Goal: Task Accomplishment & Management: Manage account settings

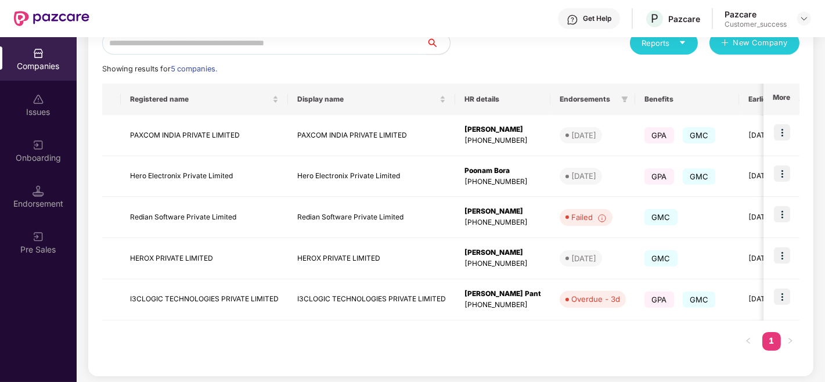
scroll to position [145, 0]
click at [2, 357] on div "Companies Issues Onboarding Endorsement Pre Sales" at bounding box center [38, 209] width 77 height 345
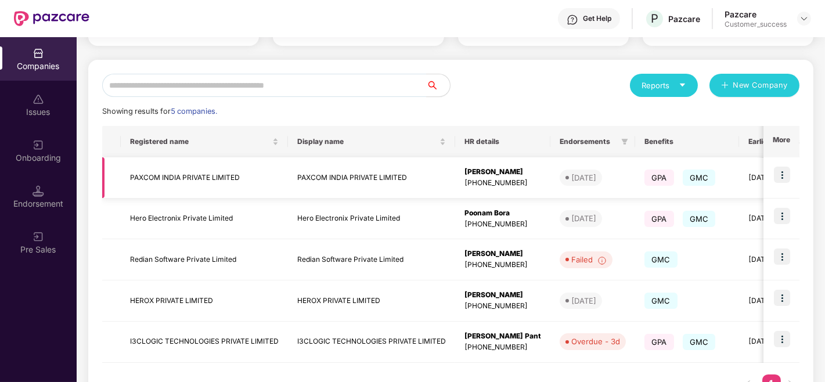
scroll to position [147, 0]
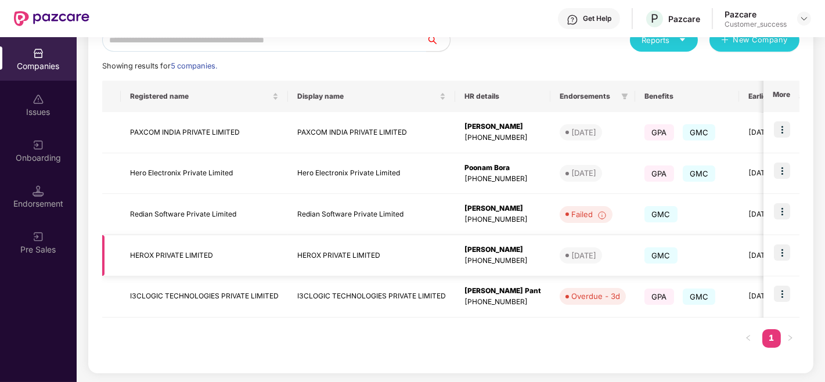
click at [781, 251] on img at bounding box center [782, 252] width 16 height 16
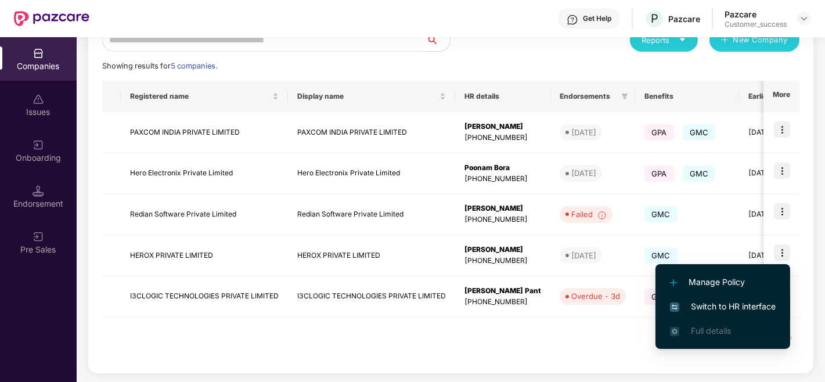
click at [700, 306] on span "Switch to HR interface" at bounding box center [723, 306] width 106 height 13
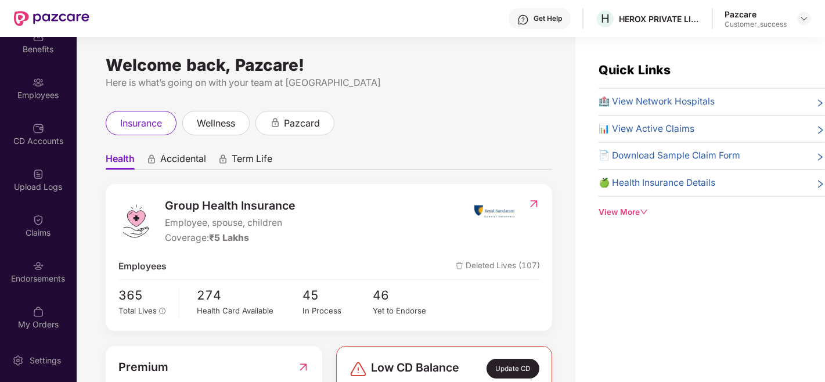
scroll to position [65, 0]
click at [39, 88] on div "Employees" at bounding box center [38, 93] width 77 height 12
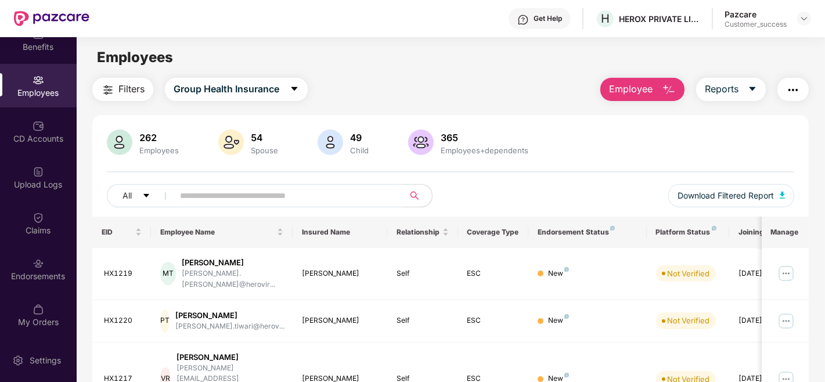
click at [281, 196] on input "text" at bounding box center [284, 195] width 208 height 17
type input "*****"
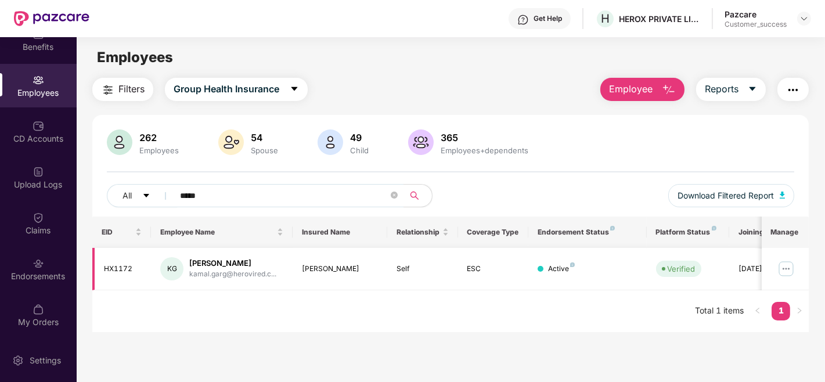
click at [781, 269] on img at bounding box center [786, 268] width 19 height 19
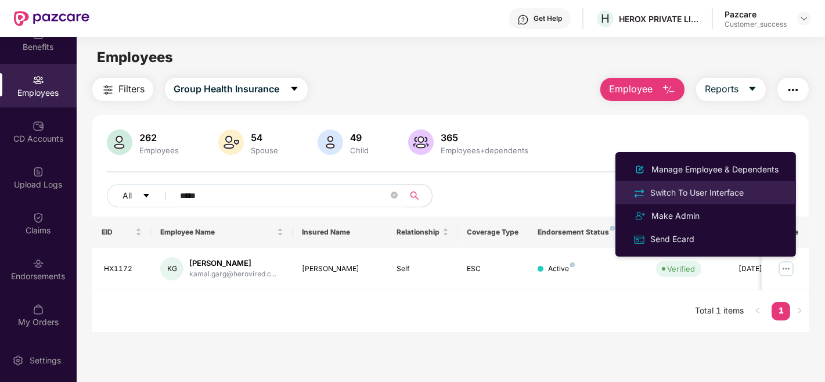
click at [711, 189] on div "Switch To User Interface" at bounding box center [697, 192] width 98 height 13
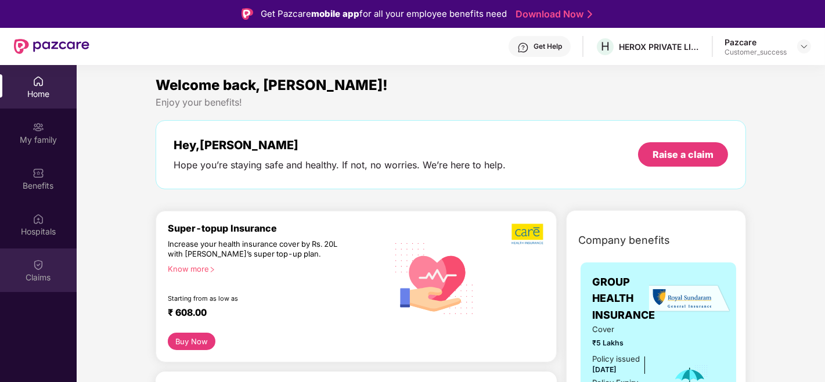
click at [39, 275] on div "Claims" at bounding box center [38, 278] width 77 height 12
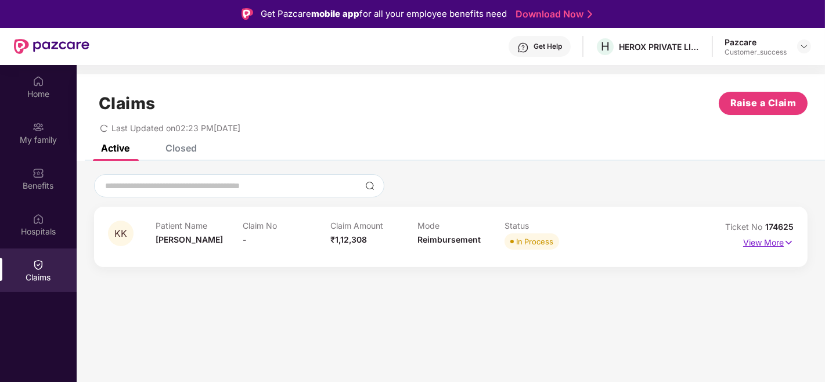
click at [768, 240] on p "View More" at bounding box center [768, 241] width 50 height 16
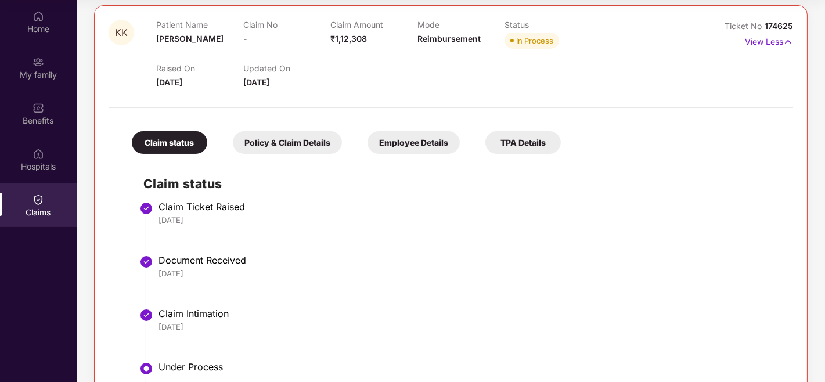
scroll to position [136, 0]
click at [273, 147] on div "Policy & Claim Details" at bounding box center [287, 143] width 109 height 23
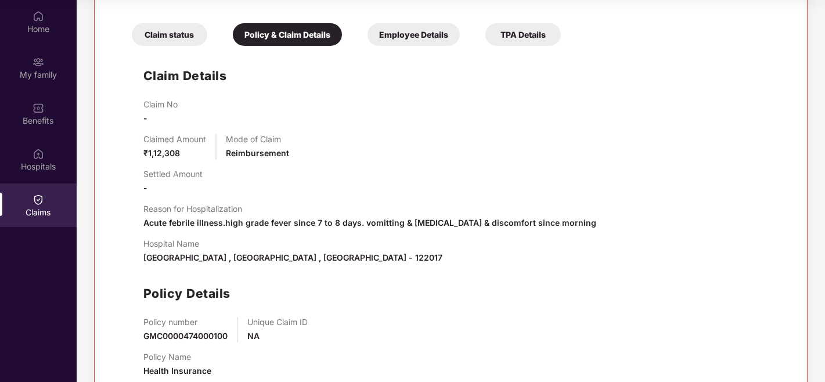
scroll to position [241, 0]
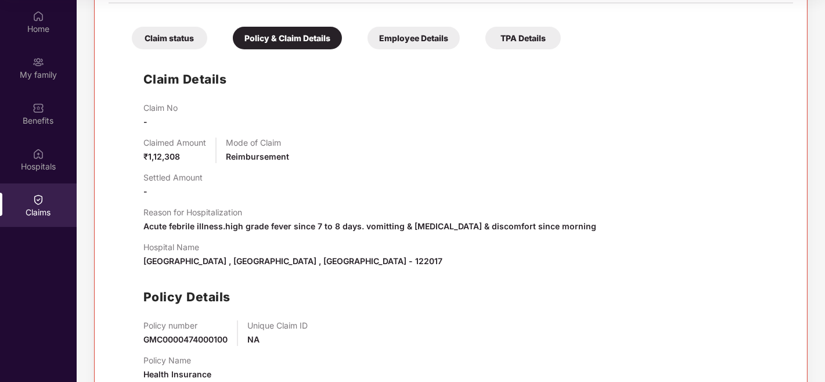
click at [392, 36] on div "Employee Details" at bounding box center [413, 38] width 92 height 23
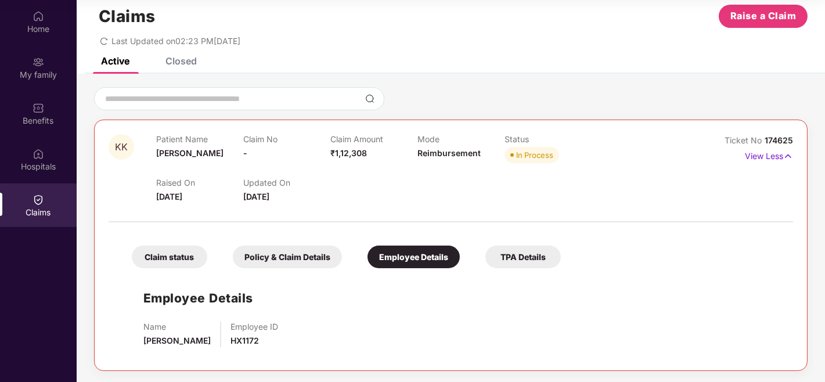
click at [521, 262] on div "TPA Details" at bounding box center [522, 256] width 75 height 23
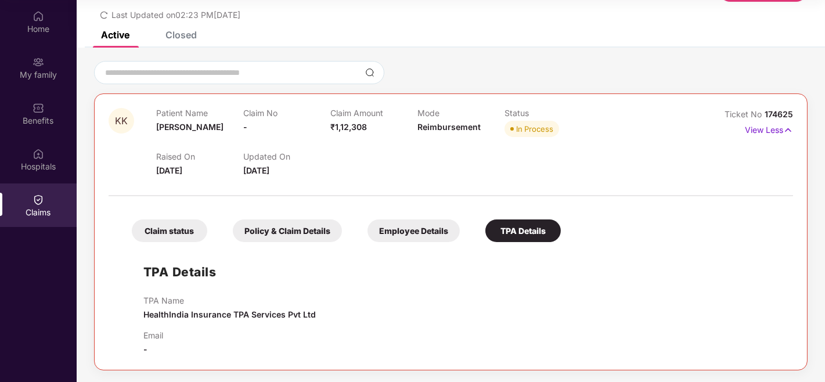
scroll to position [48, 0]
click at [160, 226] on div "Claim status" at bounding box center [169, 231] width 75 height 23
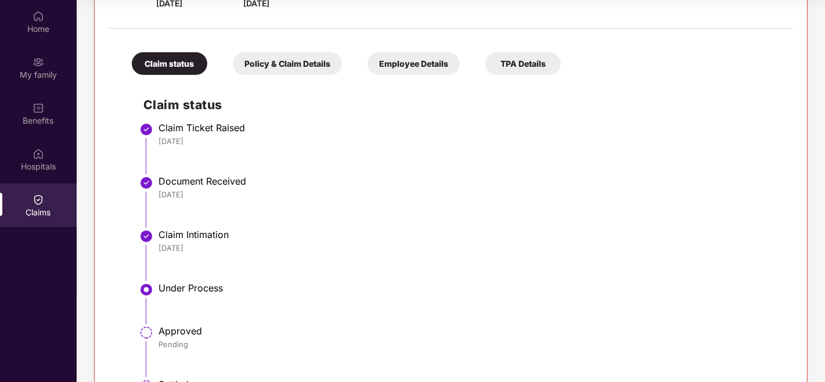
scroll to position [269, 0]
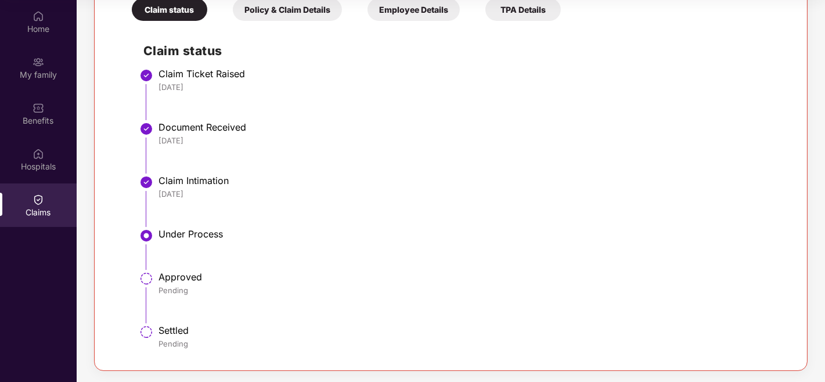
click at [670, 239] on div "Under Process" at bounding box center [469, 234] width 623 height 12
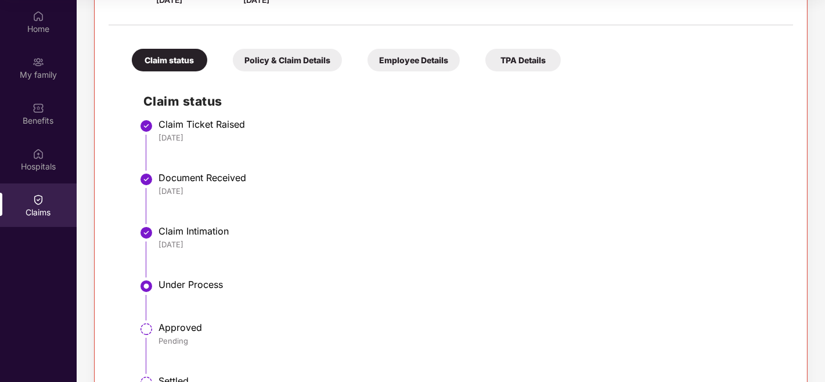
click at [517, 56] on div "TPA Details" at bounding box center [522, 60] width 75 height 23
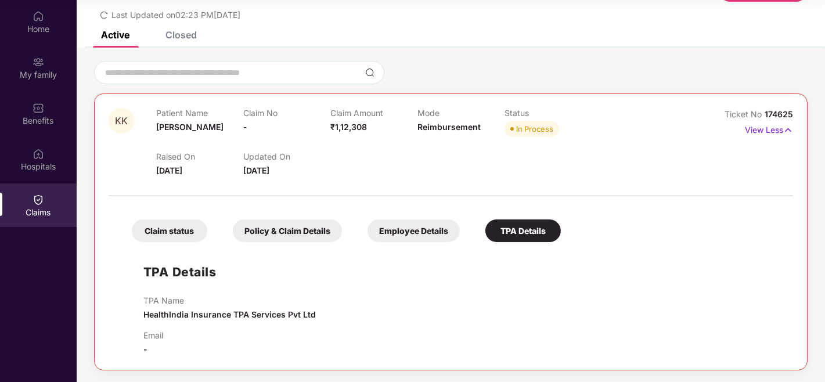
click at [696, 253] on div "TPA Details TPA Name HealthIndia Insurance TPA Services Pvt Ltd Email -" at bounding box center [450, 302] width 661 height 108
click at [182, 44] on div "Closed" at bounding box center [172, 35] width 49 height 26
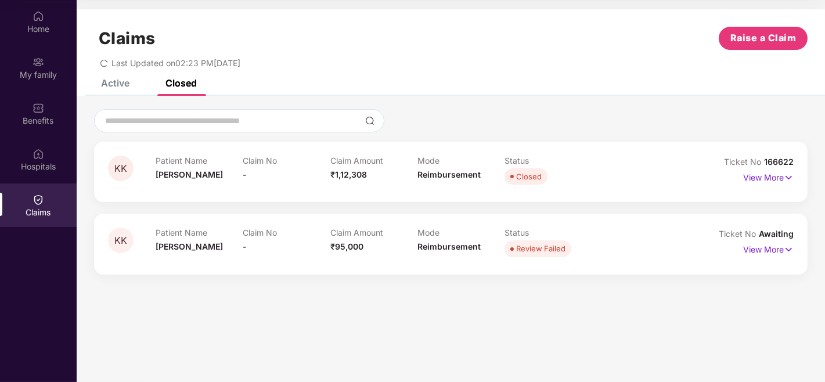
scroll to position [0, 0]
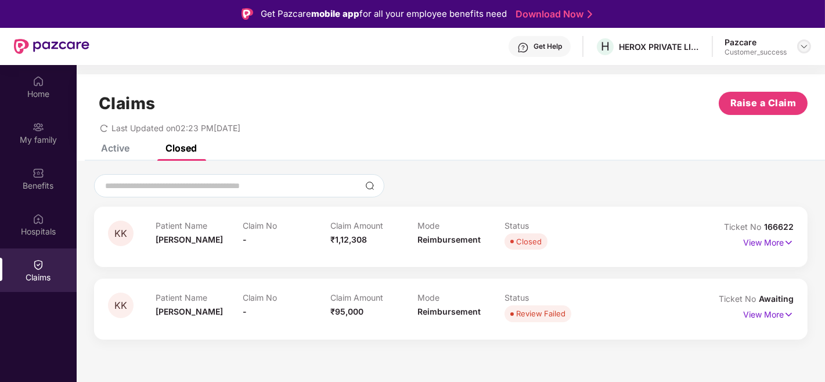
click at [803, 41] on div at bounding box center [804, 46] width 14 height 14
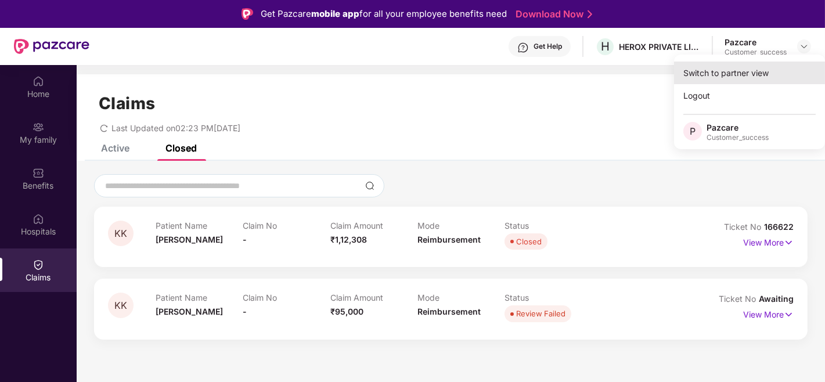
click at [745, 76] on div "Switch to partner view" at bounding box center [749, 73] width 151 height 23
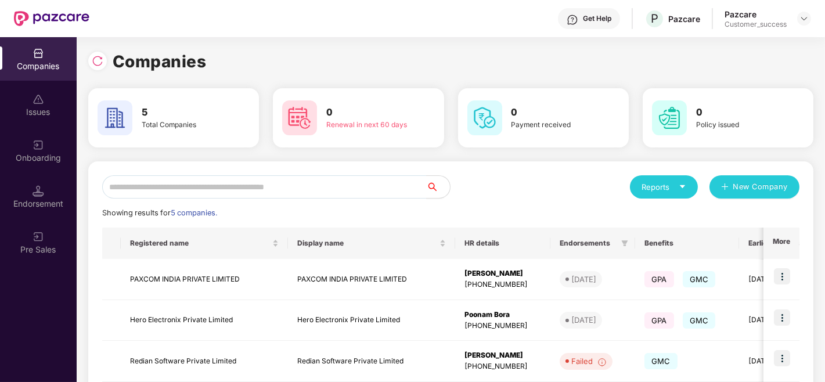
click at [0, 308] on div "Companies Issues Onboarding Endorsement Pre Sales" at bounding box center [38, 209] width 77 height 345
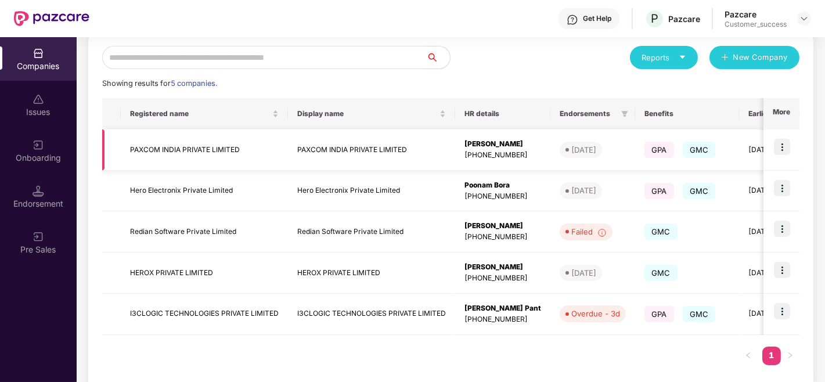
scroll to position [135, 0]
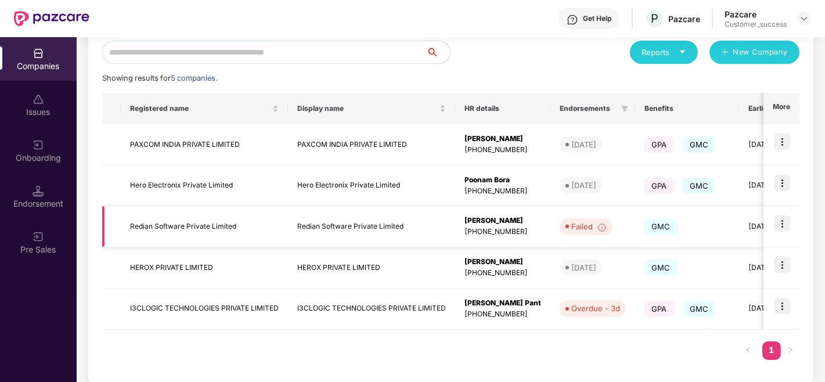
click at [781, 226] on img at bounding box center [782, 223] width 16 height 16
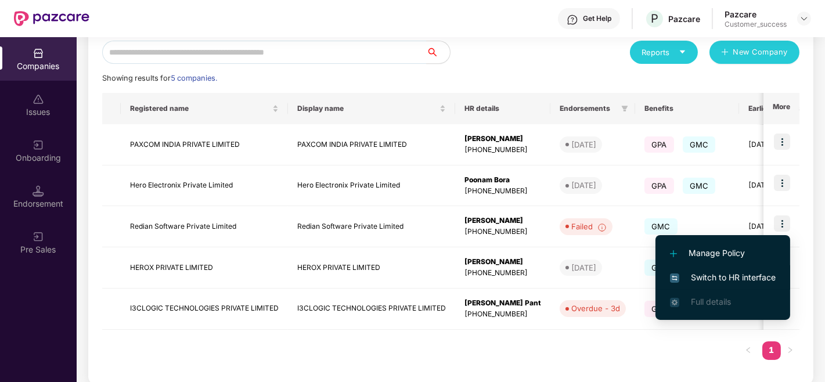
click at [695, 277] on span "Switch to HR interface" at bounding box center [723, 277] width 106 height 13
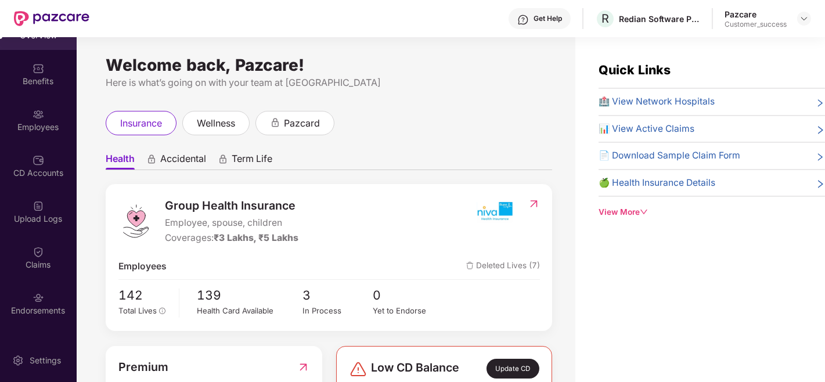
scroll to position [31, 0]
click at [32, 118] on img at bounding box center [38, 114] width 12 height 12
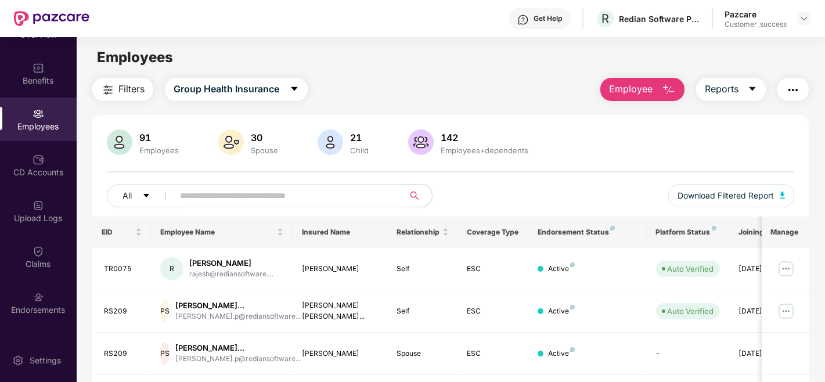
click at [242, 201] on input "text" at bounding box center [284, 195] width 208 height 17
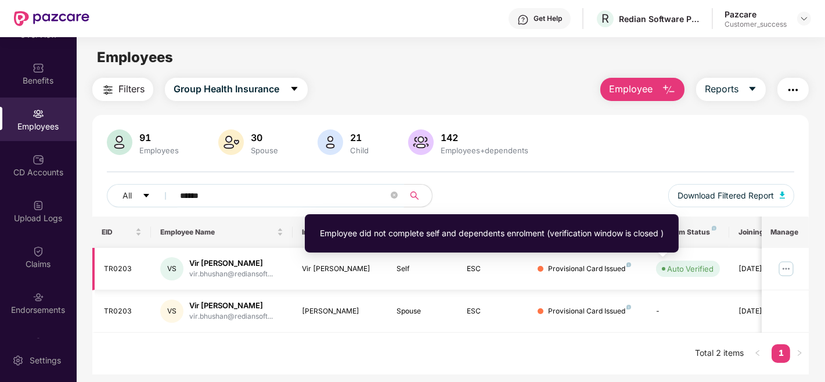
scroll to position [0, 37]
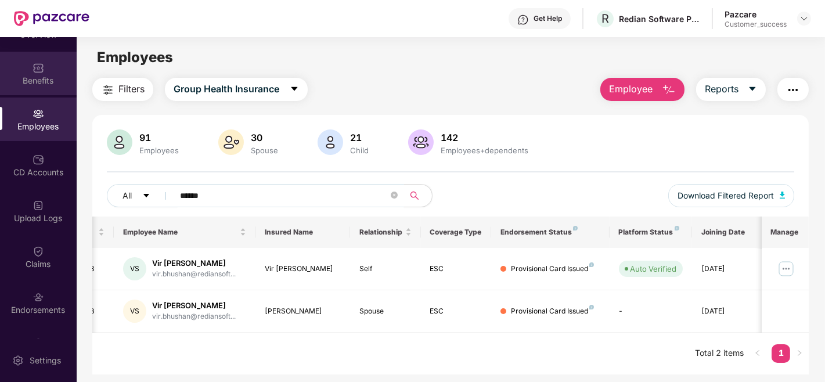
type input "******"
click at [31, 77] on div "Benefits" at bounding box center [38, 81] width 77 height 12
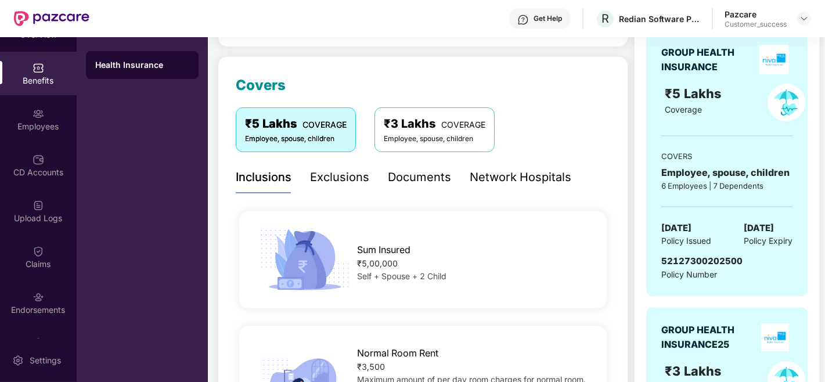
scroll to position [0, 0]
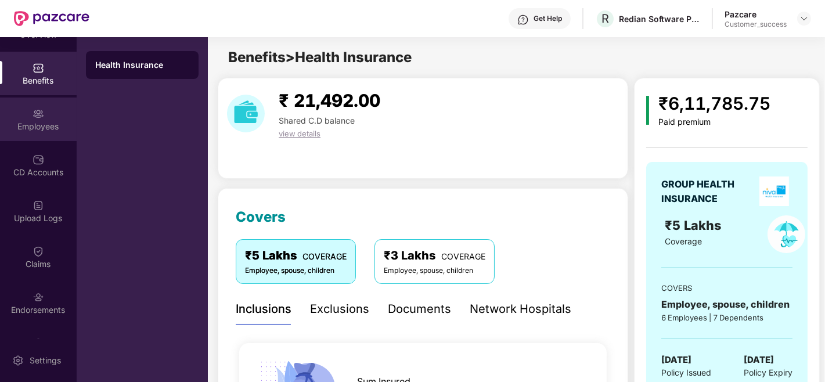
click at [38, 124] on div "Employees" at bounding box center [38, 127] width 77 height 12
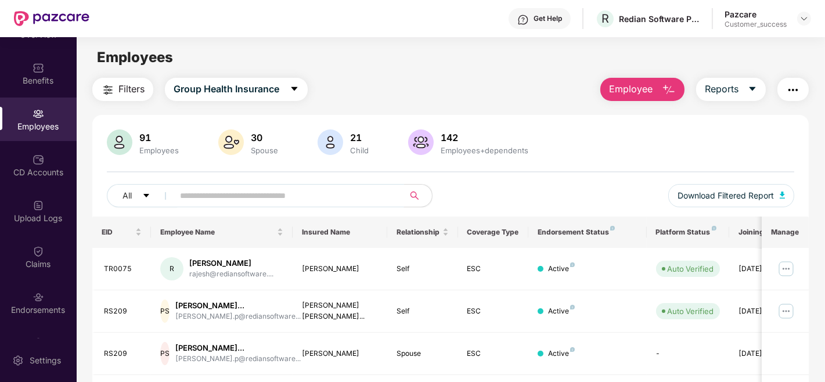
click at [217, 197] on input "text" at bounding box center [284, 195] width 208 height 17
paste input "******"
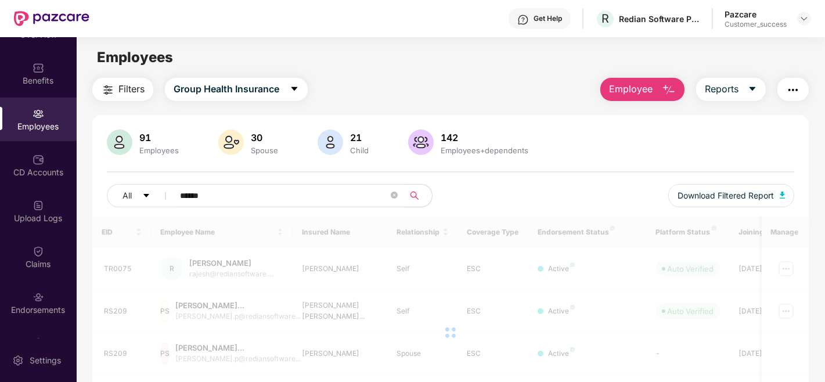
type input "******"
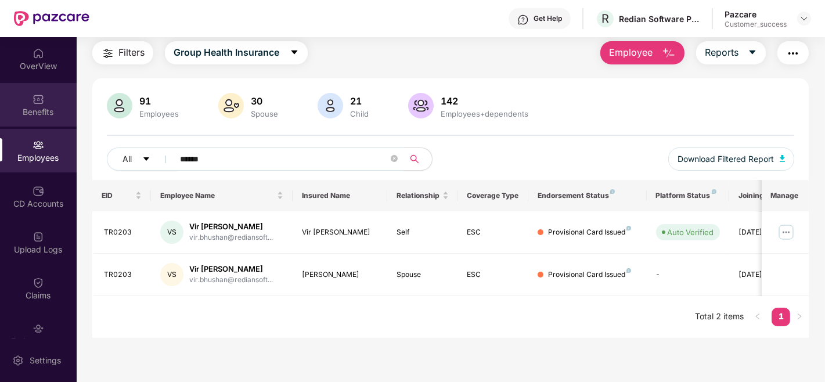
click at [34, 97] on img at bounding box center [38, 99] width 12 height 12
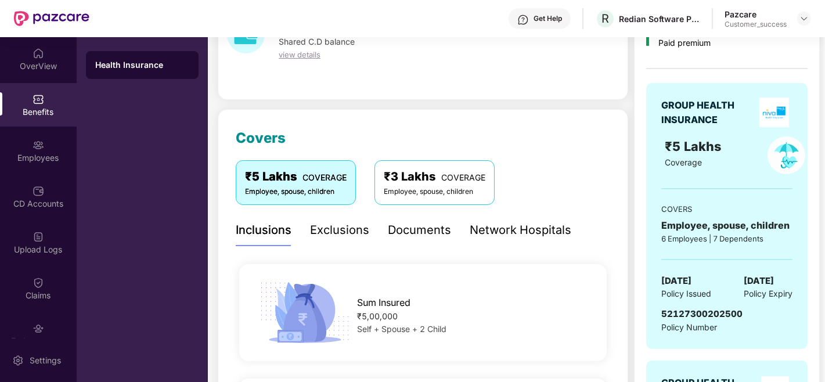
scroll to position [80, 0]
click at [45, 155] on div "Employees" at bounding box center [38, 158] width 77 height 12
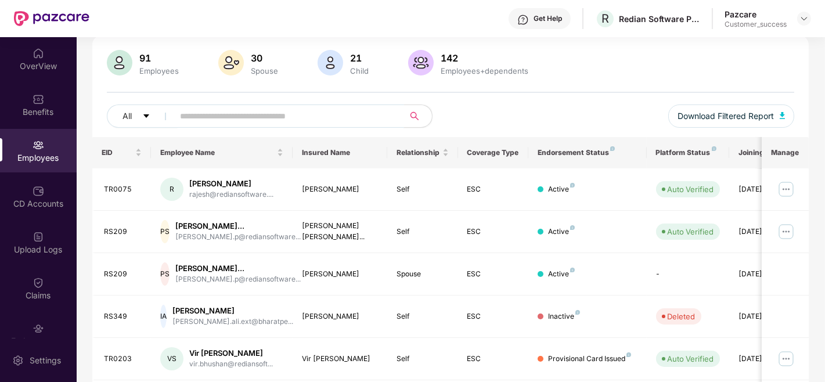
click at [263, 122] on input "text" at bounding box center [284, 115] width 208 height 17
type input "******"
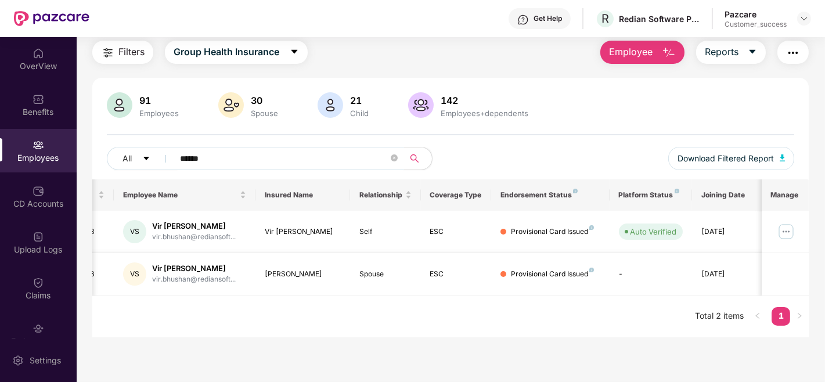
scroll to position [0, 0]
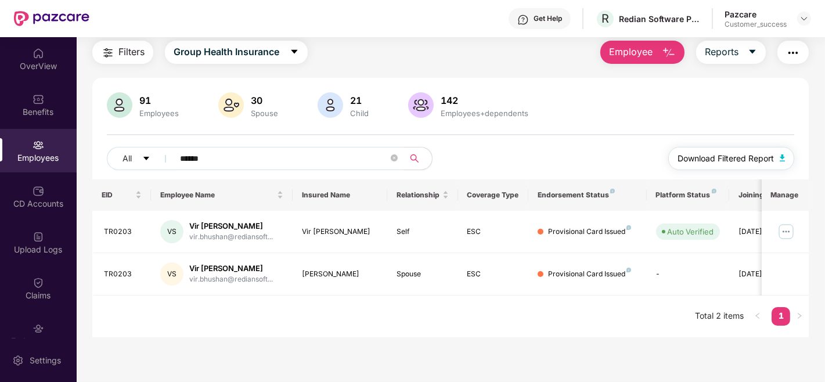
click at [691, 153] on span "Download Filtered Report" at bounding box center [725, 158] width 96 height 13
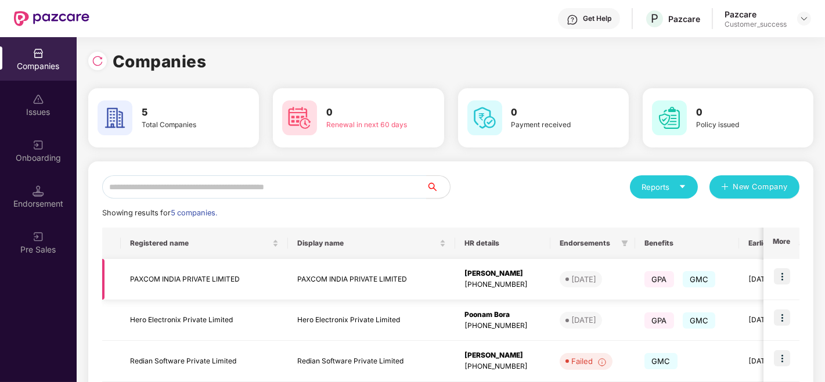
scroll to position [147, 0]
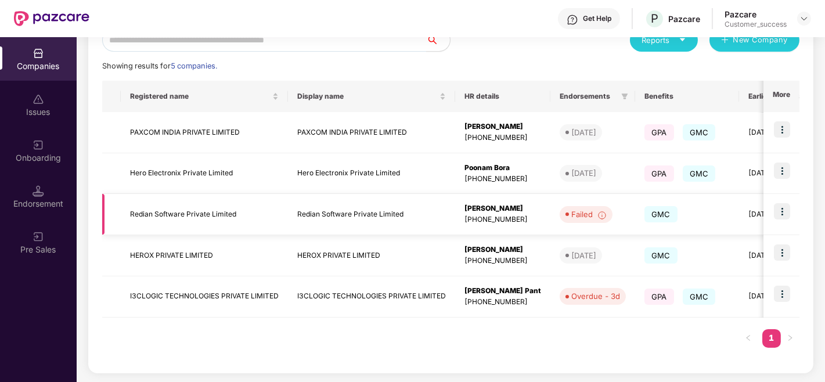
click at [592, 216] on div "Failed" at bounding box center [588, 214] width 35 height 12
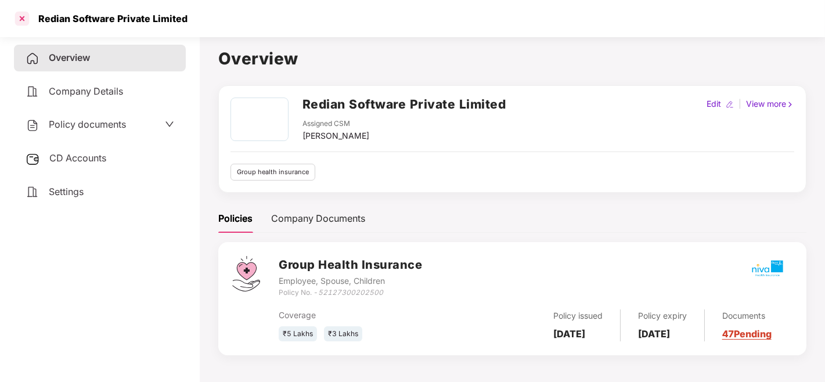
click at [18, 21] on div at bounding box center [22, 18] width 19 height 19
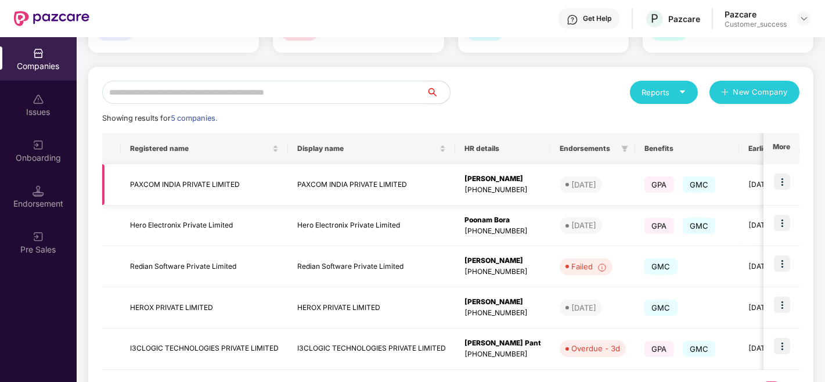
scroll to position [94, 0]
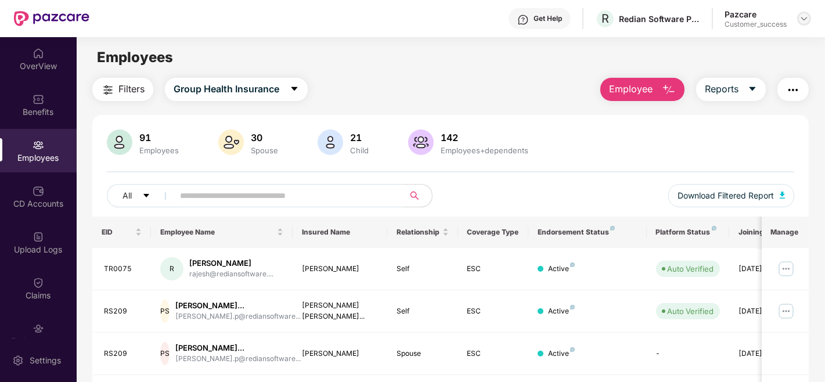
click at [804, 18] on img at bounding box center [803, 18] width 9 height 9
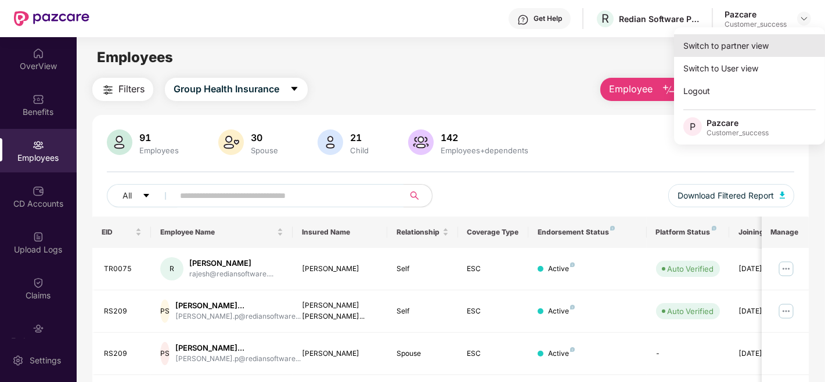
click at [734, 43] on div "Switch to partner view" at bounding box center [749, 45] width 151 height 23
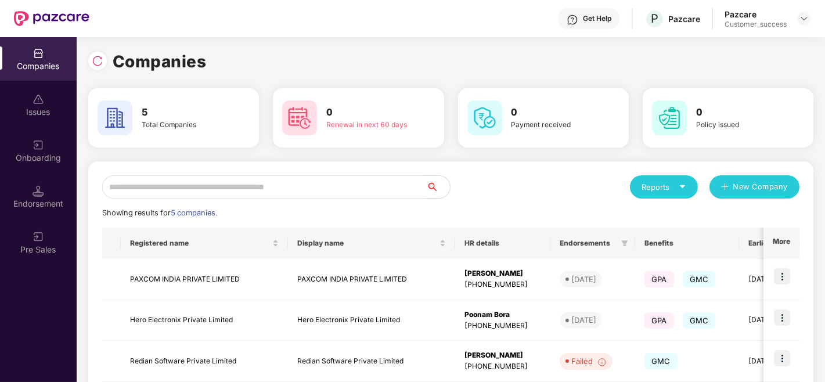
scroll to position [147, 0]
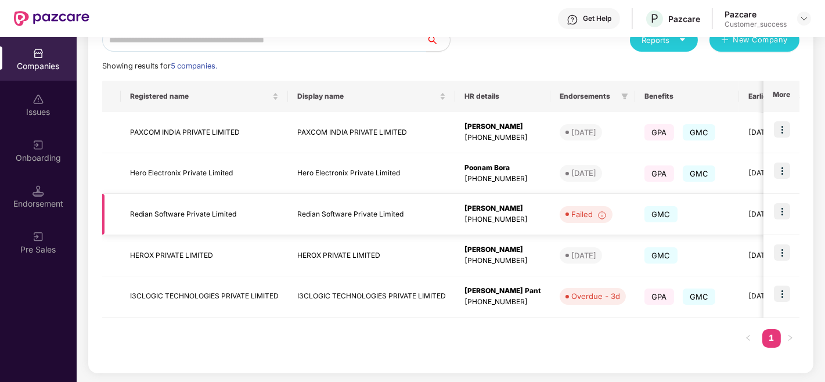
click at [236, 199] on td "Redian Software Private Limited" at bounding box center [204, 214] width 167 height 41
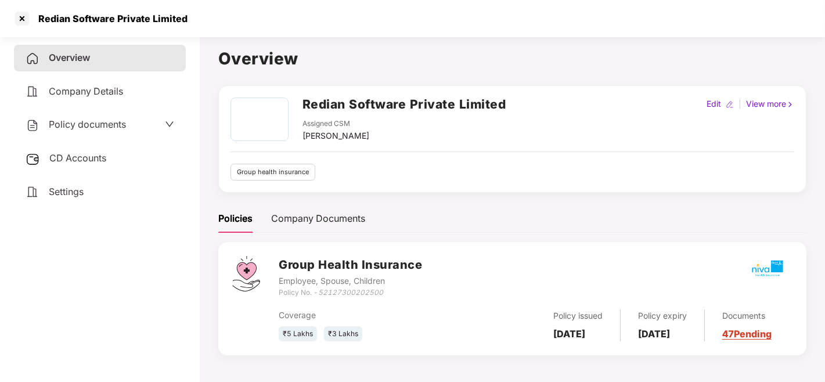
click at [165, 125] on icon "down" at bounding box center [169, 124] width 9 height 9
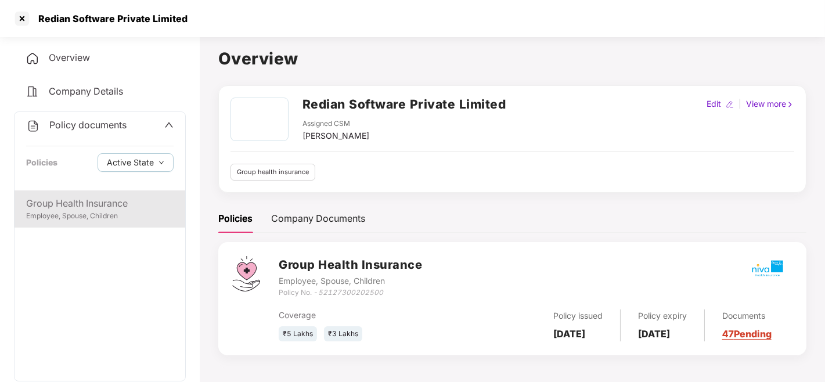
click at [82, 214] on div "Employee, Spouse, Children" at bounding box center [99, 216] width 147 height 11
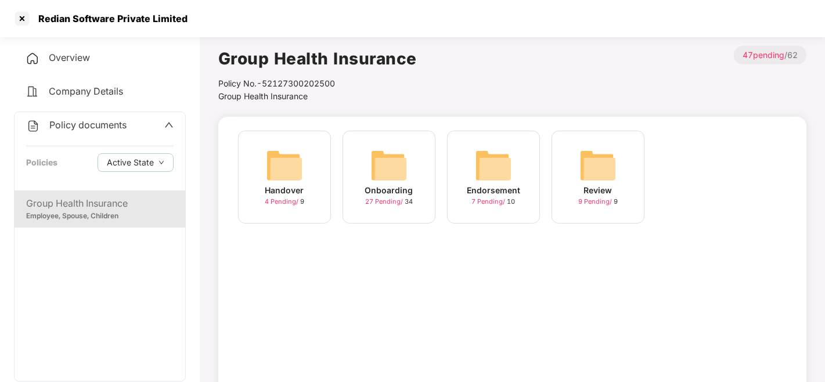
click at [379, 175] on img at bounding box center [388, 165] width 37 height 37
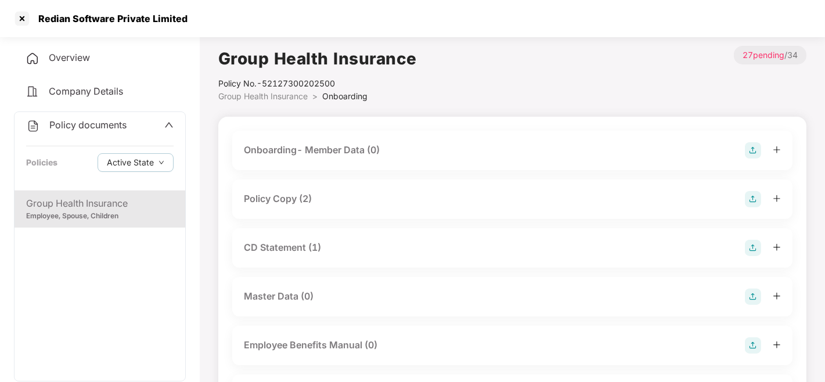
scroll to position [32, 0]
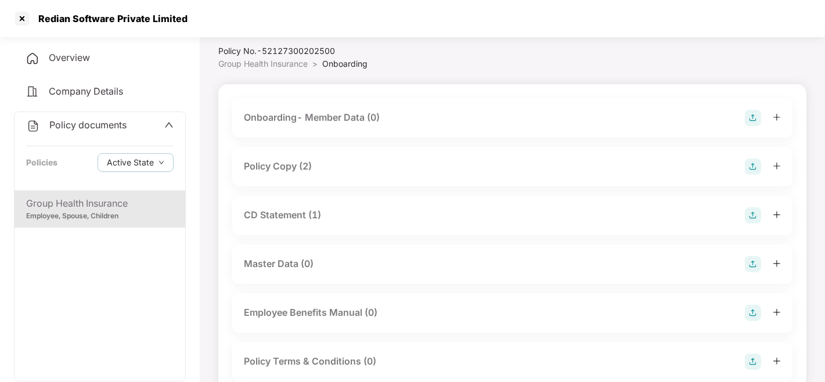
click at [327, 263] on div "Master Data (0)" at bounding box center [512, 264] width 537 height 16
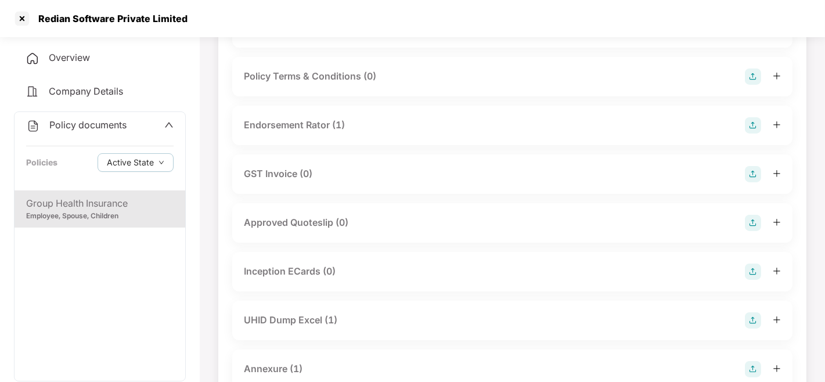
scroll to position [446, 0]
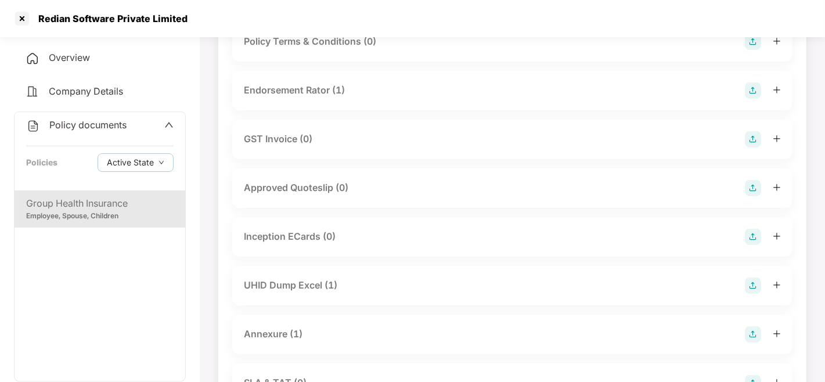
click at [312, 285] on div "UHID Dump Excel (1)" at bounding box center [290, 285] width 93 height 15
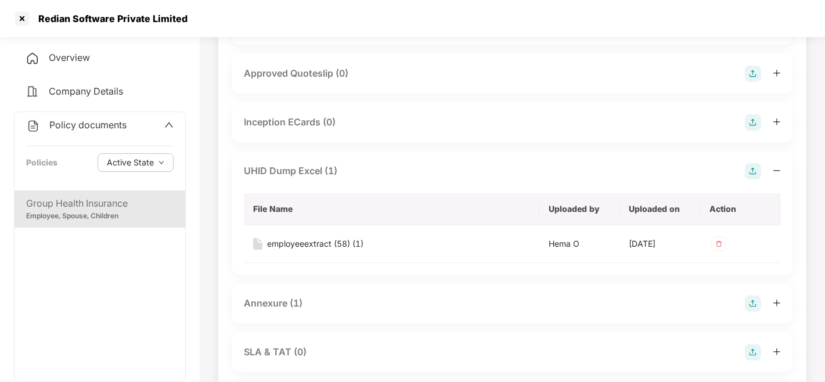
scroll to position [561, 0]
click at [294, 247] on div "employeeextract (58) (1)" at bounding box center [315, 243] width 96 height 13
click at [23, 18] on div at bounding box center [22, 18] width 19 height 19
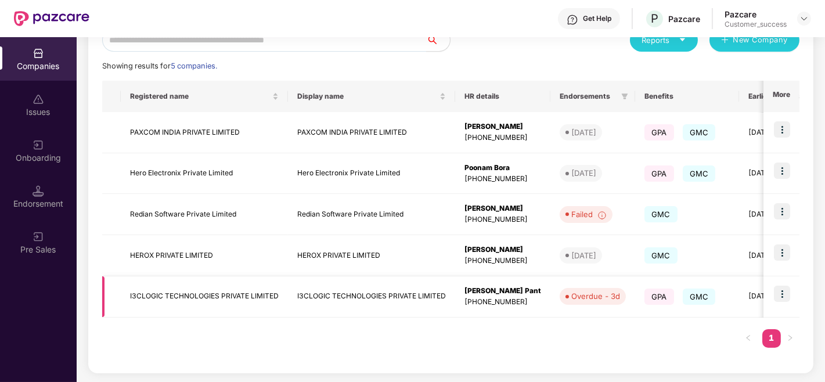
scroll to position [0, 305]
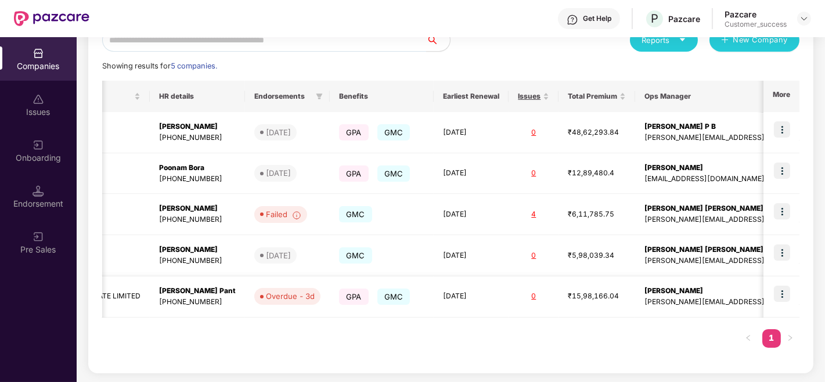
click at [782, 297] on img at bounding box center [782, 294] width 16 height 16
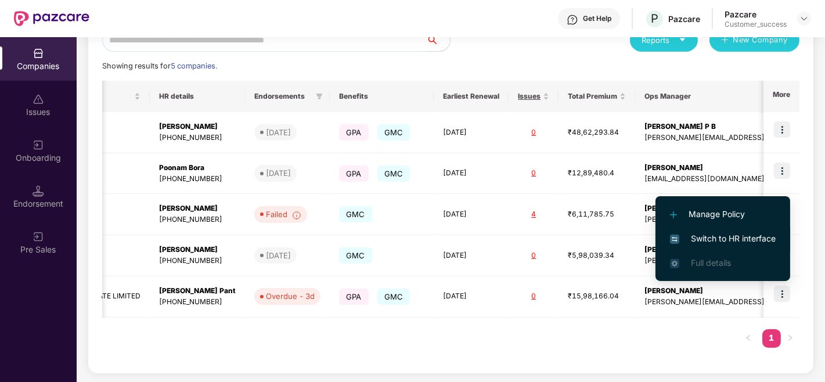
click at [725, 236] on span "Switch to HR interface" at bounding box center [723, 238] width 106 height 13
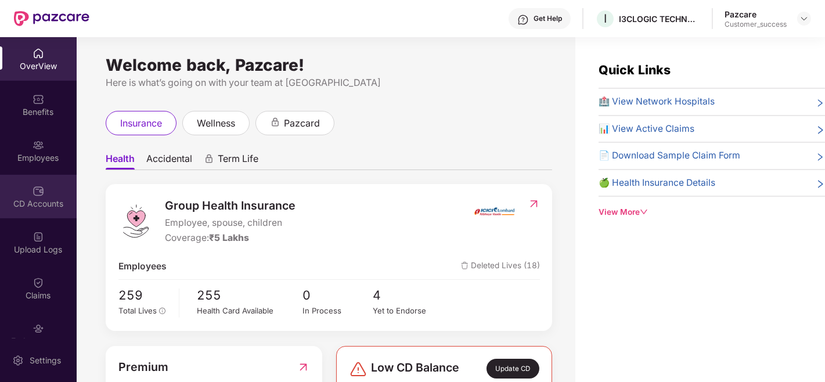
scroll to position [65, 0]
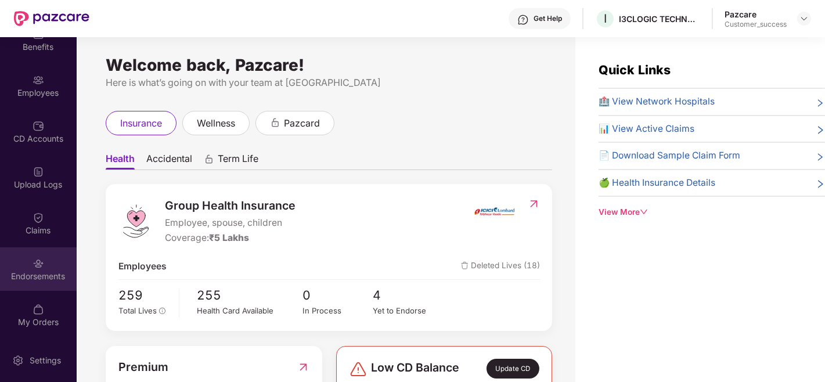
click at [37, 270] on div "Endorsements" at bounding box center [38, 276] width 77 height 12
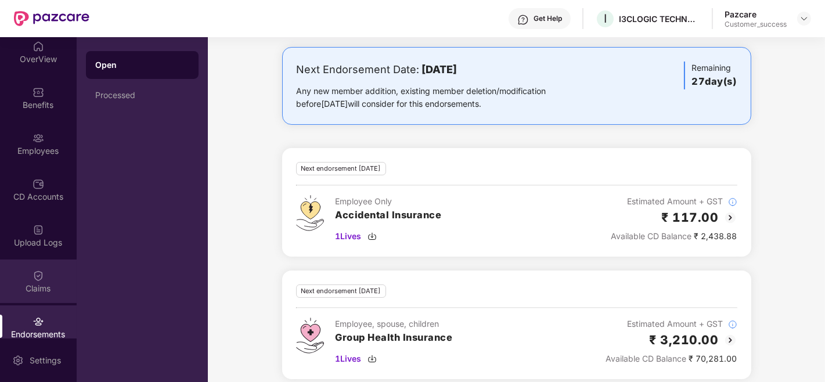
scroll to position [0, 0]
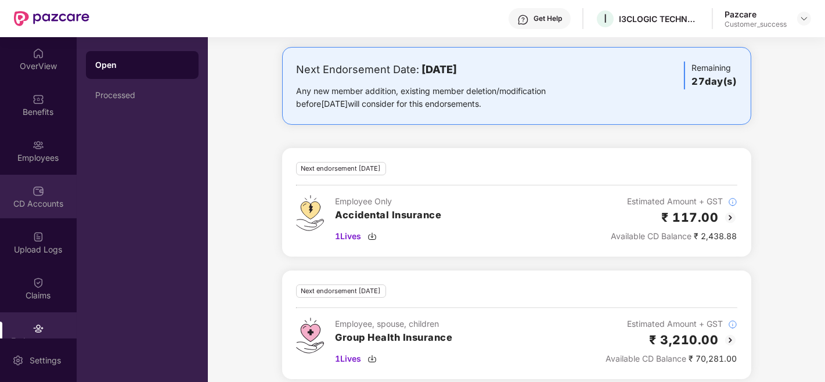
click at [46, 194] on div "CD Accounts" at bounding box center [38, 197] width 77 height 44
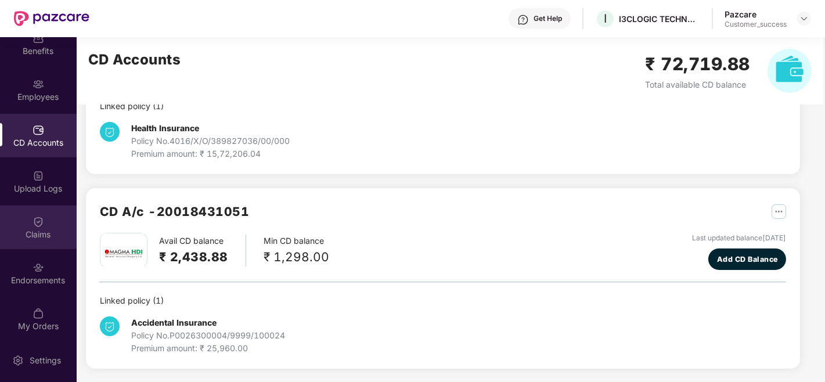
scroll to position [62, 0]
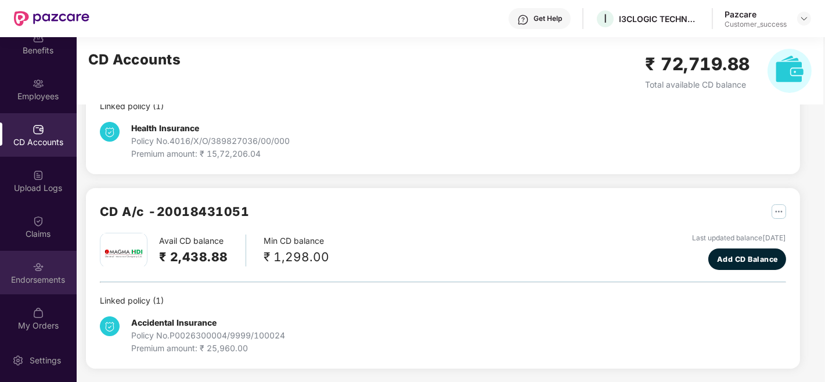
click at [39, 279] on div "Endorsements" at bounding box center [38, 280] width 77 height 12
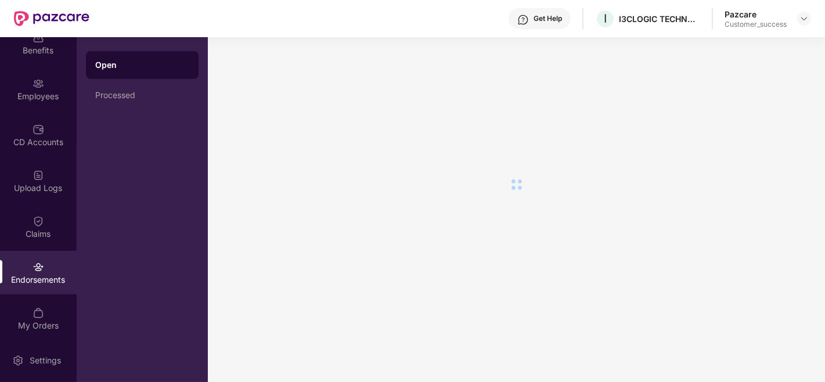
scroll to position [0, 0]
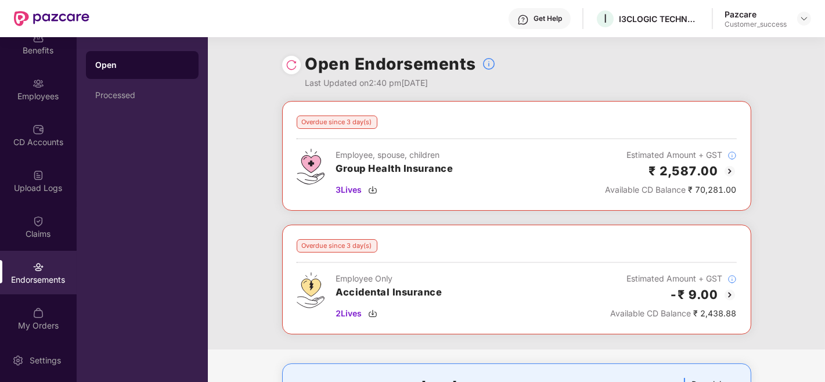
click at [801, 217] on div "Overdue since 3 day(s) Employee, spouse, children Group Health Insurance 3 Live…" at bounding box center [516, 225] width 617 height 248
click at [803, 16] on img at bounding box center [803, 18] width 9 height 9
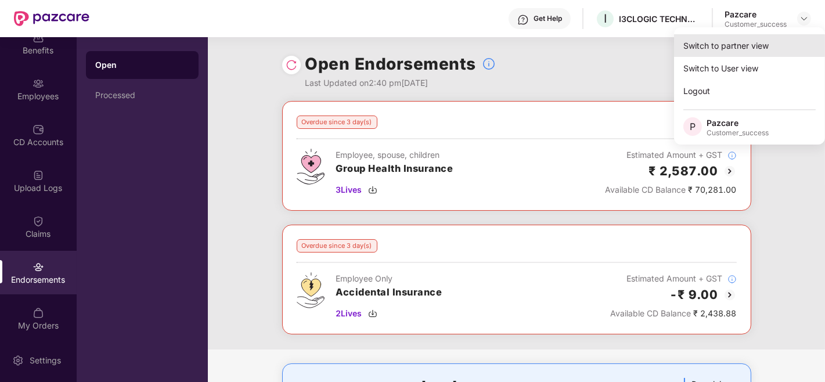
click at [746, 49] on div "Switch to partner view" at bounding box center [749, 45] width 151 height 23
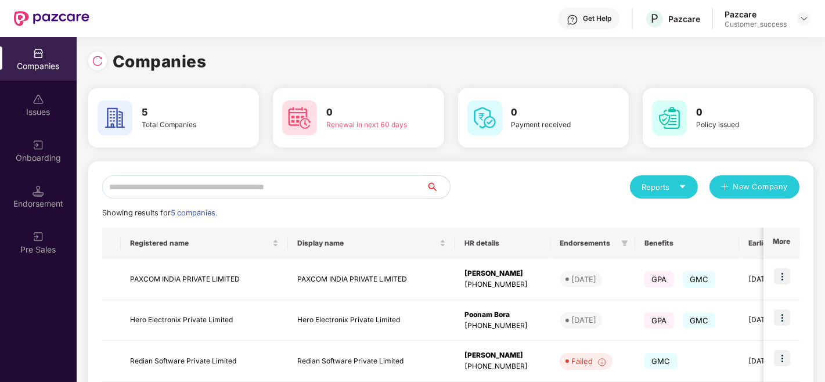
scroll to position [147, 0]
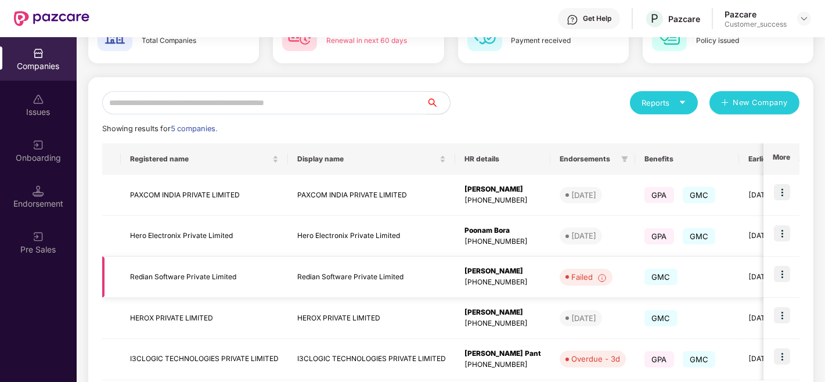
scroll to position [147, 0]
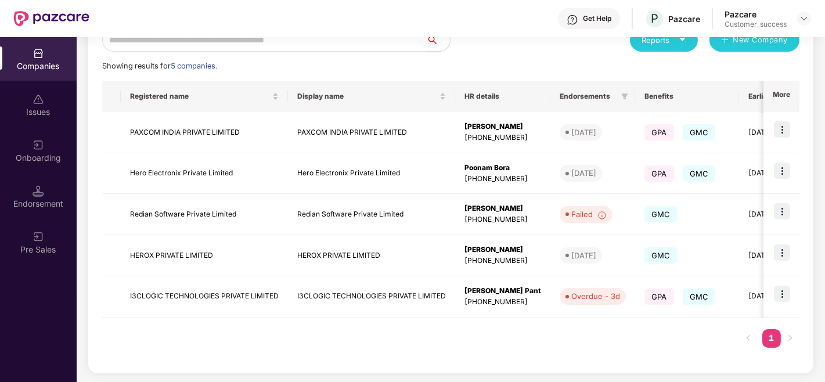
click at [0, 314] on div "Companies Issues Onboarding Endorsement Pre Sales" at bounding box center [38, 209] width 77 height 345
click at [786, 243] on td at bounding box center [781, 255] width 36 height 41
click at [778, 250] on img at bounding box center [782, 252] width 16 height 16
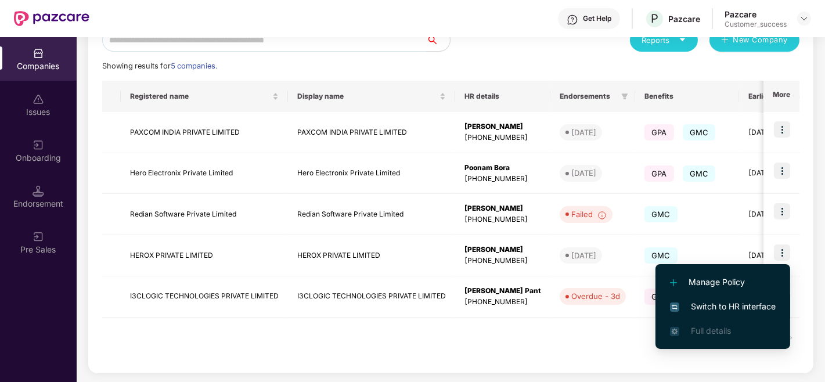
click at [678, 316] on li "Switch to HR interface" at bounding box center [722, 306] width 135 height 24
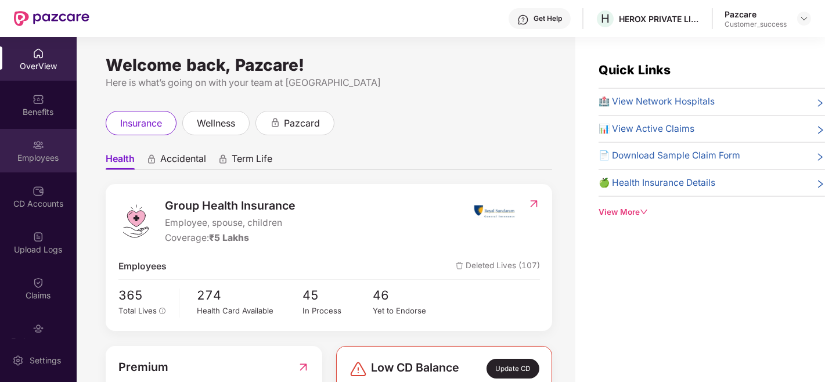
click at [50, 135] on div "Employees" at bounding box center [38, 151] width 77 height 44
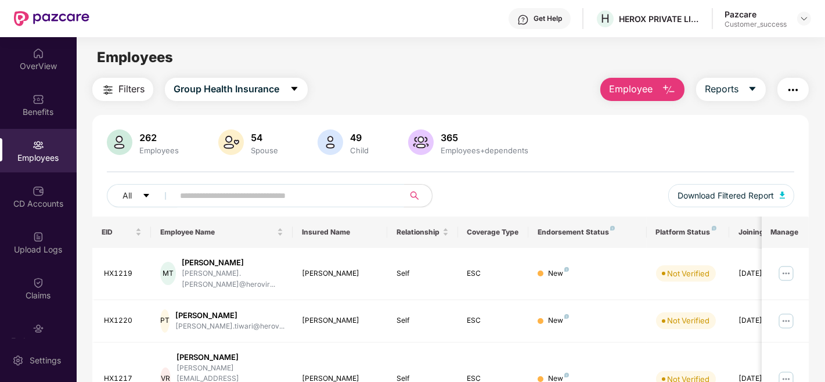
click at [258, 201] on input "text" at bounding box center [284, 195] width 208 height 17
type input "*****"
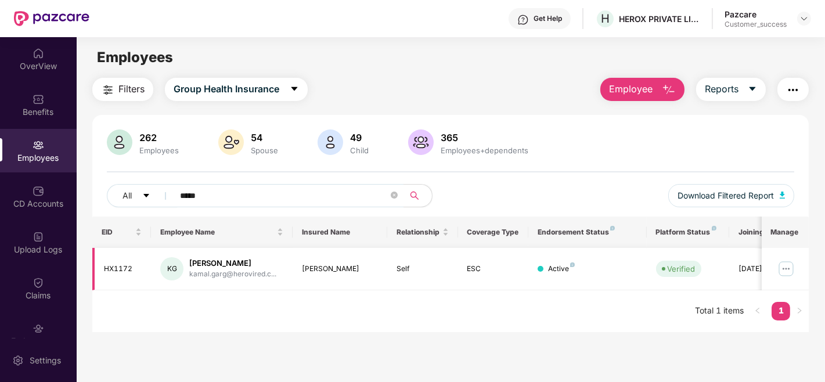
click at [782, 268] on img at bounding box center [786, 268] width 19 height 19
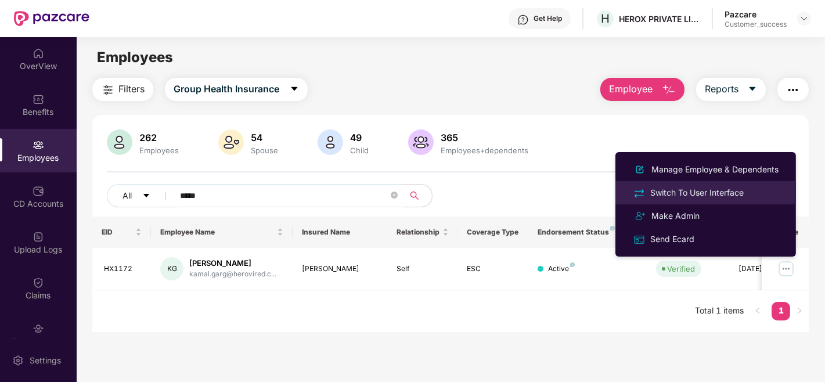
click at [711, 190] on div "Switch To User Interface" at bounding box center [697, 192] width 98 height 13
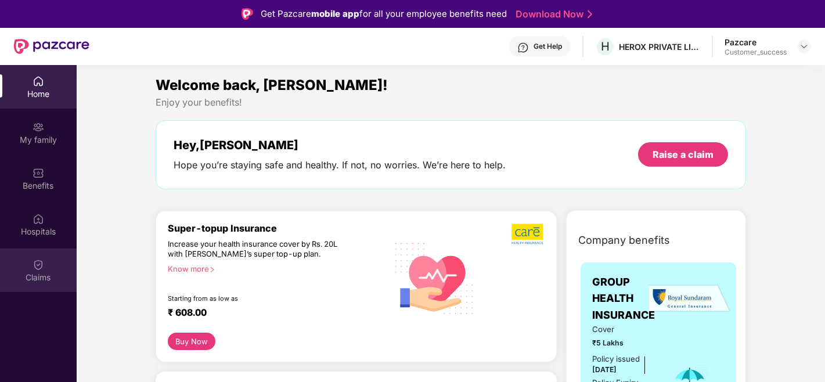
click at [28, 274] on div "Claims" at bounding box center [38, 278] width 77 height 12
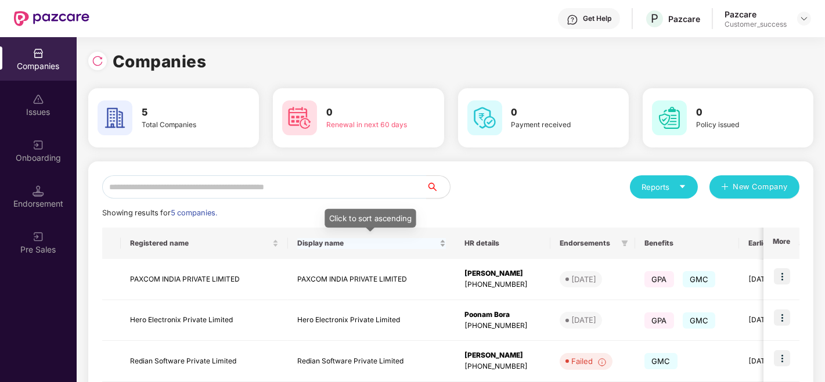
scroll to position [147, 0]
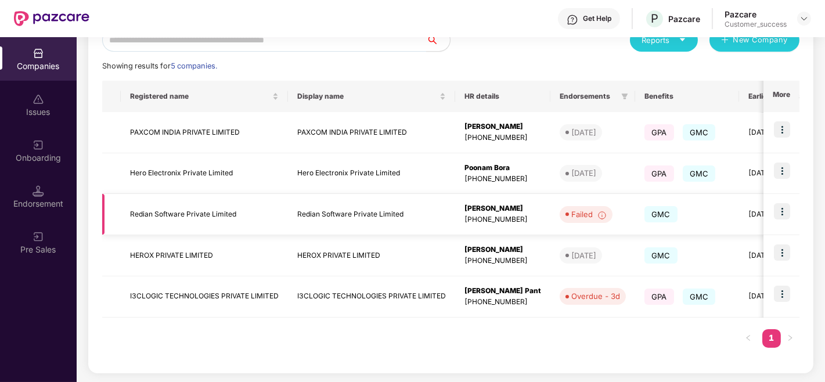
click at [778, 217] on img at bounding box center [782, 211] width 16 height 16
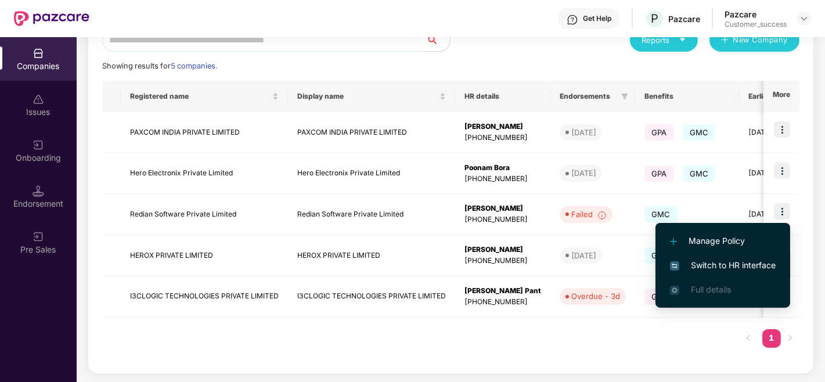
click at [746, 259] on span "Switch to HR interface" at bounding box center [723, 265] width 106 height 13
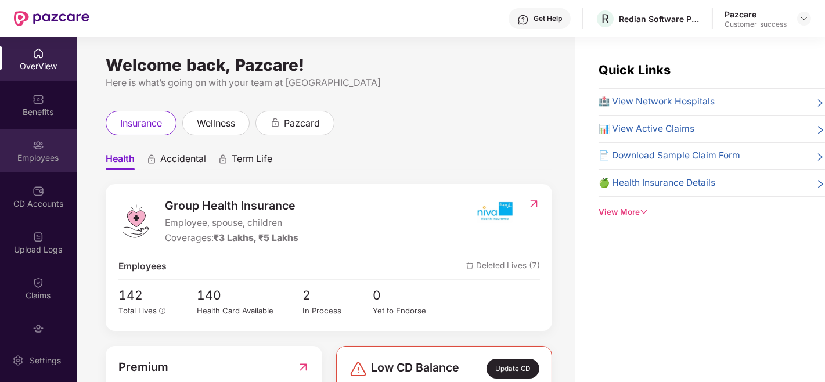
click at [39, 141] on img at bounding box center [38, 145] width 12 height 12
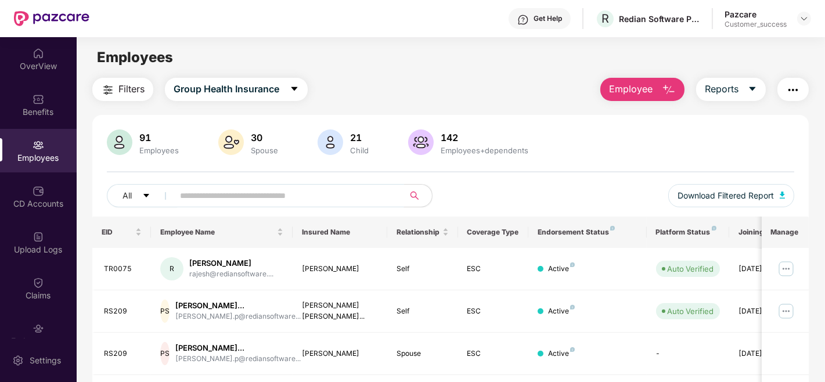
click at [258, 188] on input "text" at bounding box center [284, 195] width 208 height 17
type input "******"
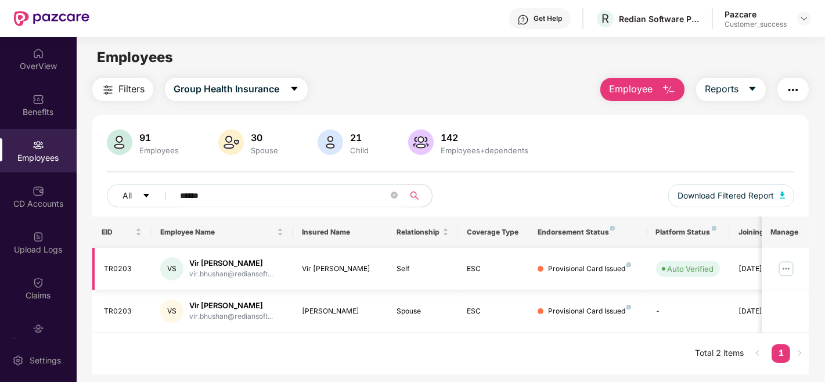
click at [787, 267] on img at bounding box center [786, 268] width 19 height 19
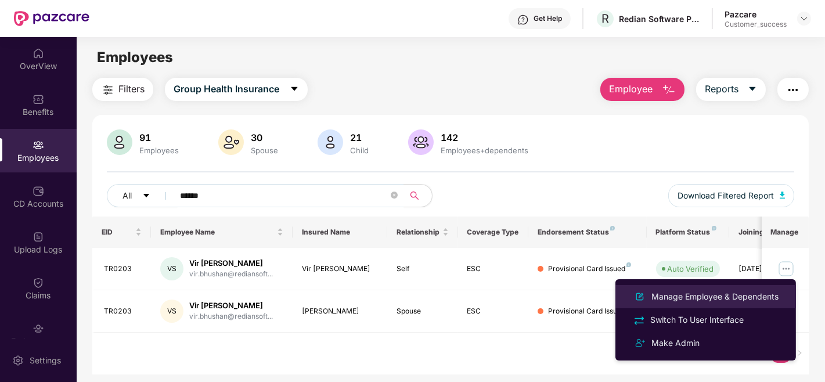
click at [703, 296] on div "Manage Employee & Dependents" at bounding box center [715, 296] width 132 height 13
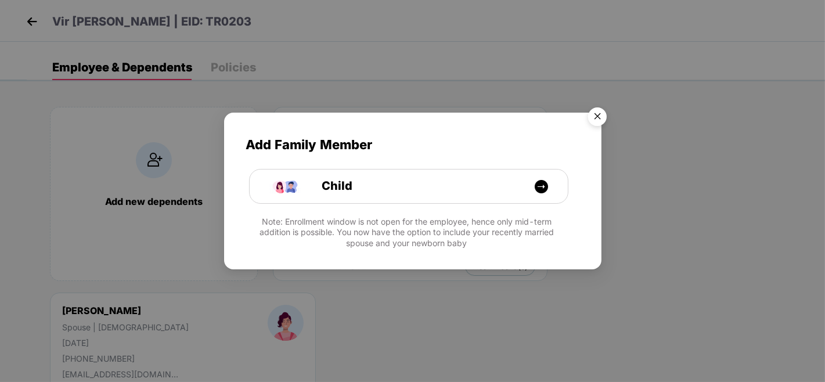
click at [594, 119] on img "Close" at bounding box center [597, 118] width 32 height 32
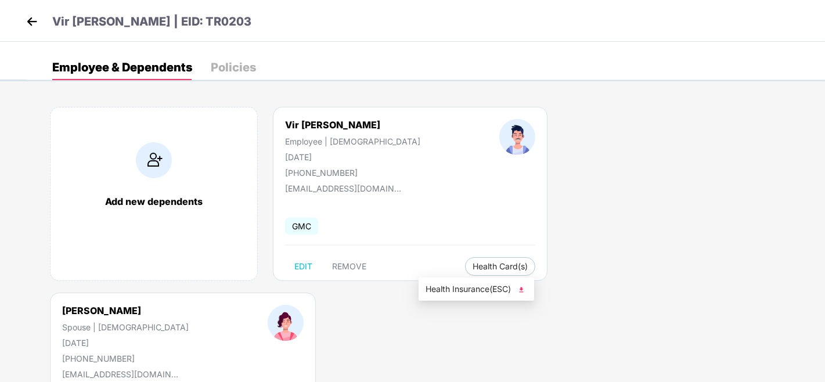
click at [439, 281] on li "Health Insurance(ESC)" at bounding box center [475, 289] width 115 height 19
click at [39, 29] on img at bounding box center [31, 21] width 17 height 17
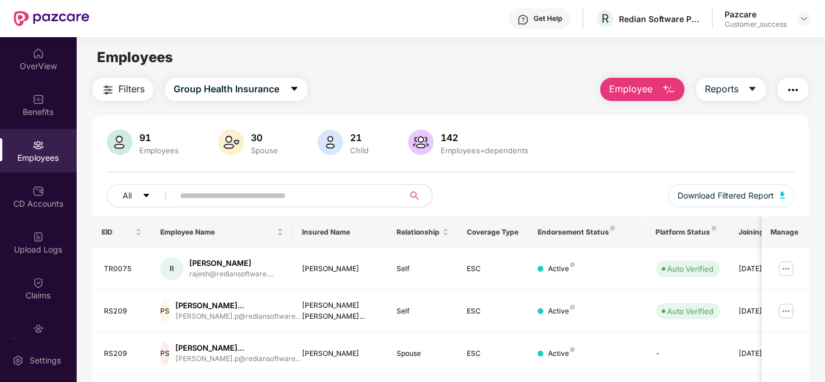
click at [194, 200] on input "text" at bounding box center [284, 195] width 208 height 17
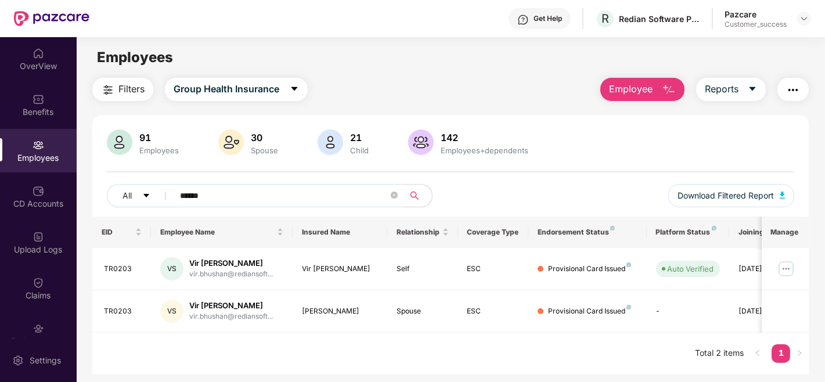
type input "******"
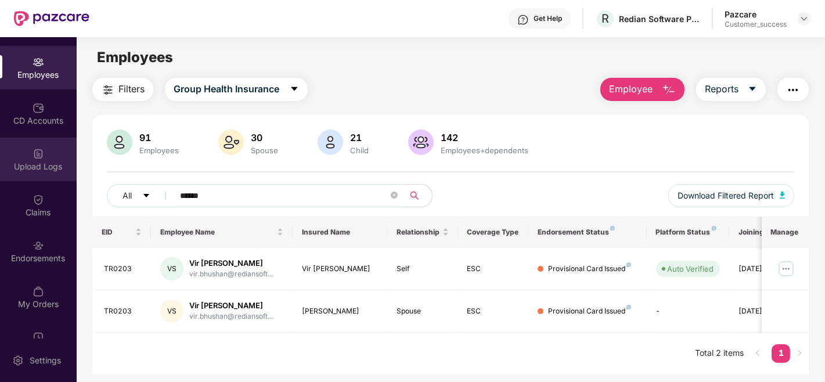
scroll to position [84, 0]
click at [42, 240] on div "Endorsements" at bounding box center [38, 251] width 77 height 44
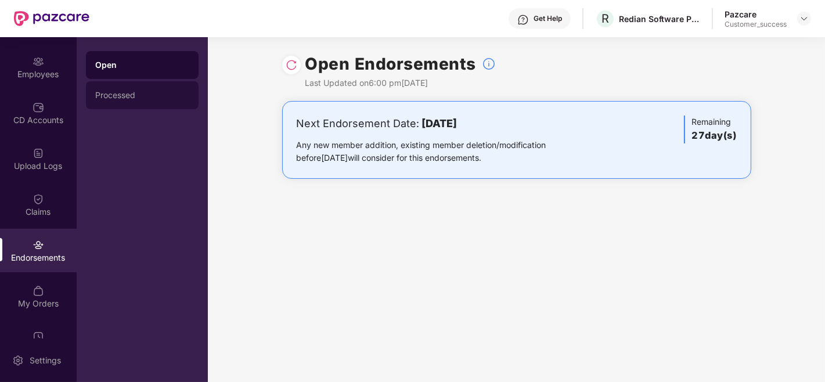
click at [140, 89] on div "Processed" at bounding box center [142, 95] width 113 height 28
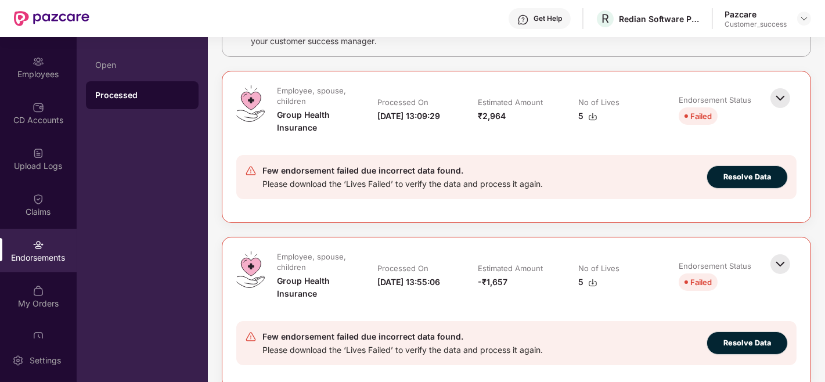
scroll to position [117, 0]
click at [726, 178] on span "Resolve Data" at bounding box center [747, 177] width 48 height 12
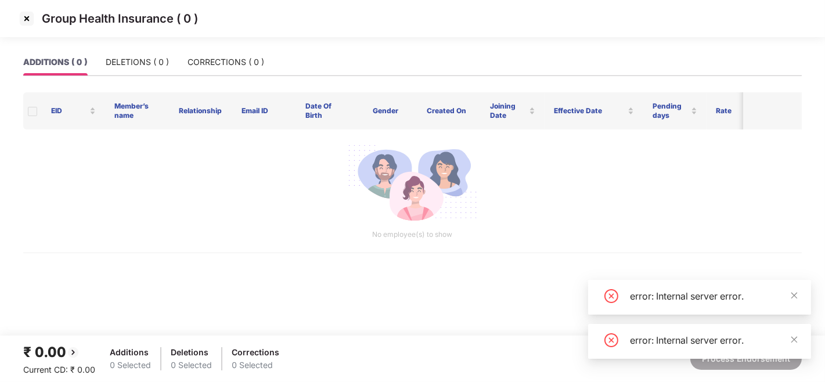
click at [27, 19] on img at bounding box center [26, 18] width 19 height 19
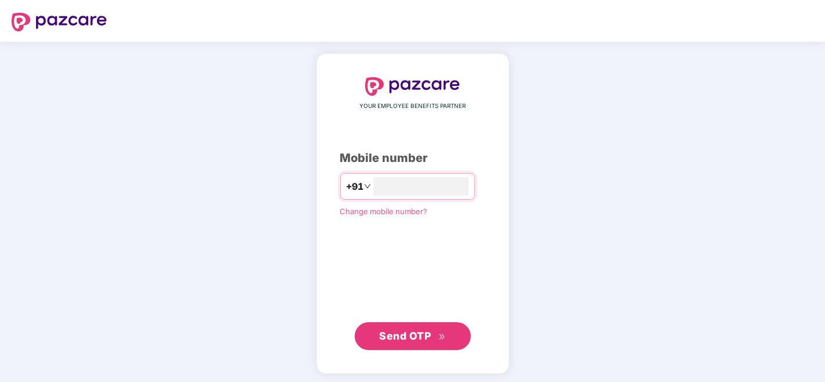
type input "**********"
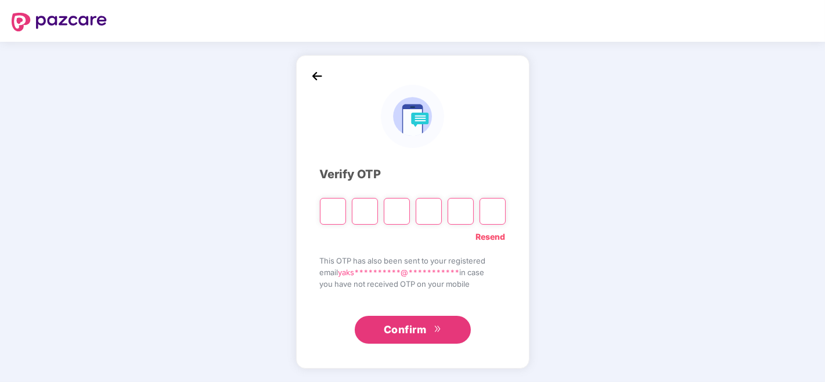
type input "*"
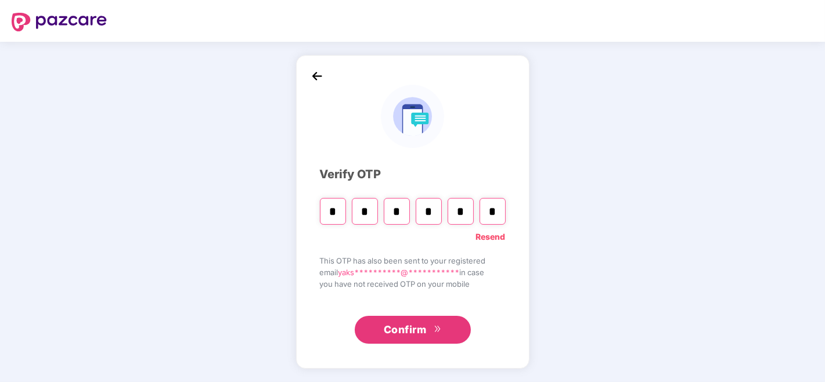
type input "*"
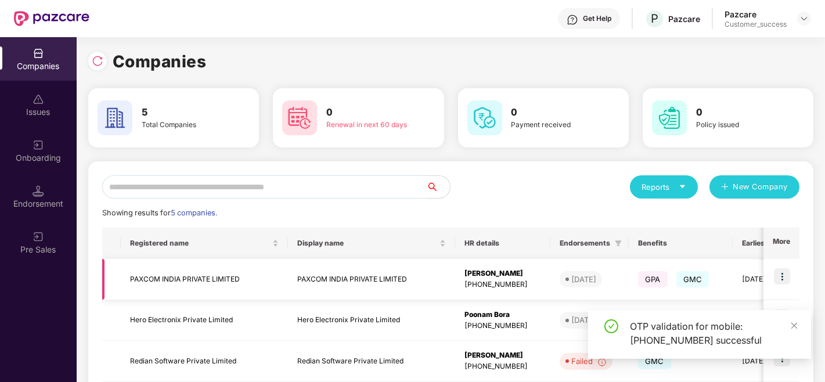
scroll to position [147, 0]
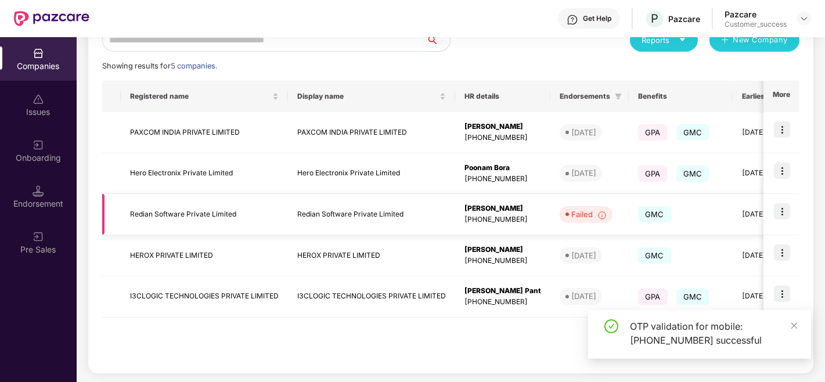
click at [785, 209] on img at bounding box center [782, 211] width 16 height 16
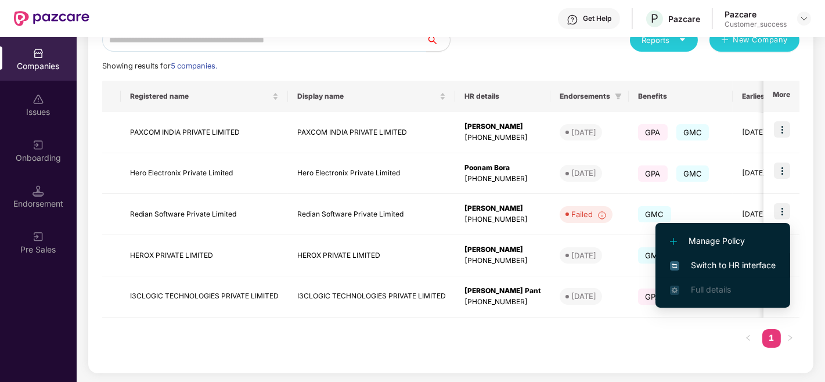
click at [727, 256] on li "Switch to HR interface" at bounding box center [722, 265] width 135 height 24
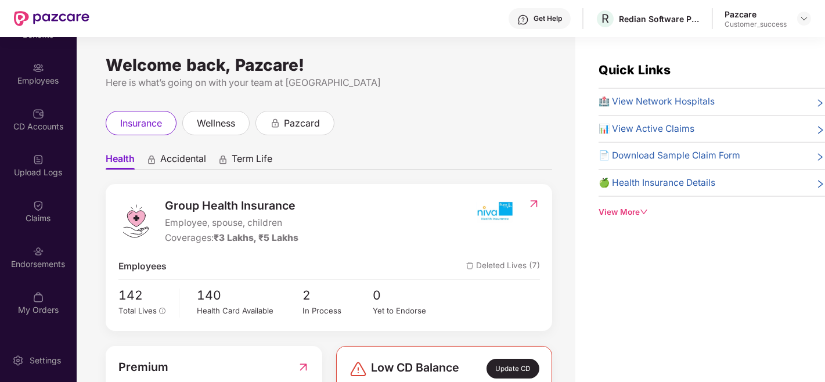
scroll to position [80, 0]
click at [20, 262] on div "Endorsements" at bounding box center [38, 261] width 77 height 12
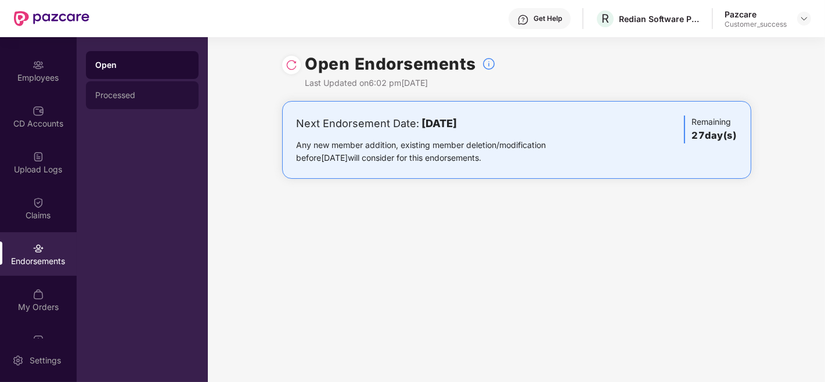
click at [158, 93] on div "Processed" at bounding box center [142, 95] width 94 height 9
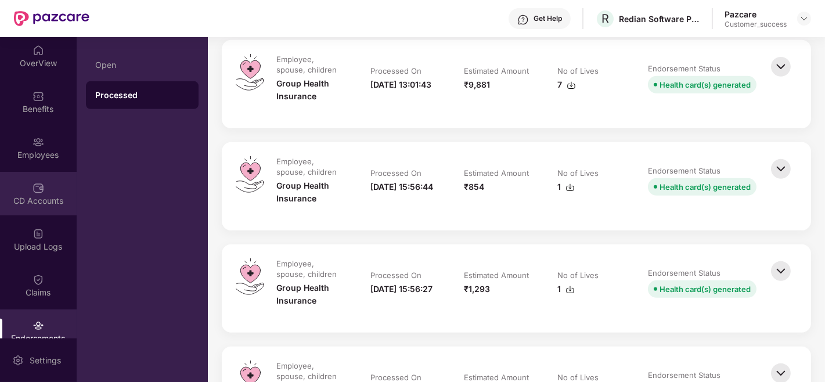
scroll to position [0, 0]
click at [27, 135] on div "Employees" at bounding box center [38, 151] width 77 height 44
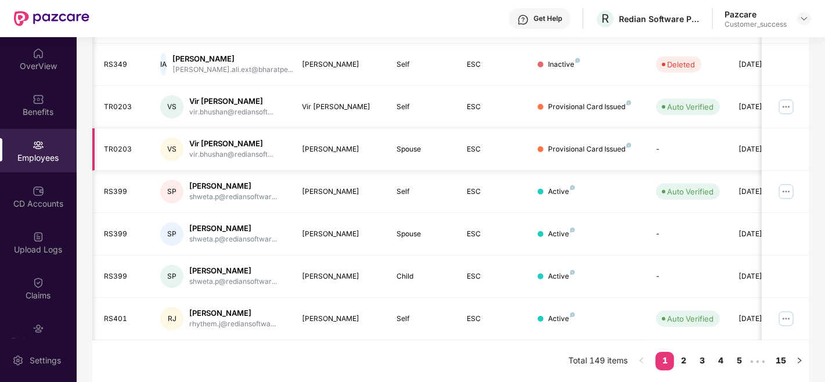
scroll to position [0, 37]
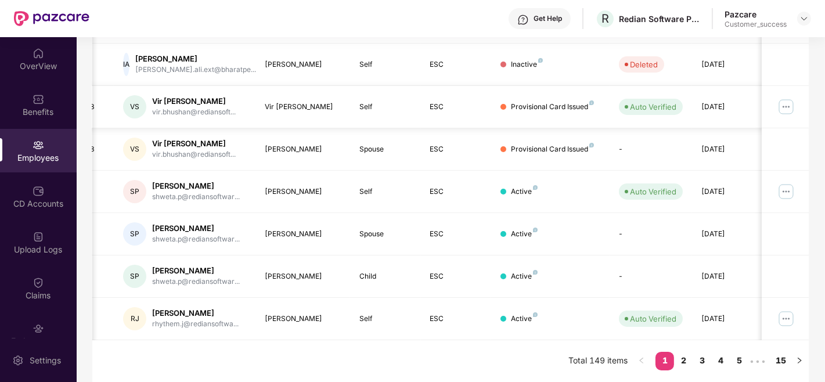
click at [785, 111] on img at bounding box center [786, 106] width 19 height 19
click at [477, 122] on td "ESC" at bounding box center [456, 107] width 71 height 42
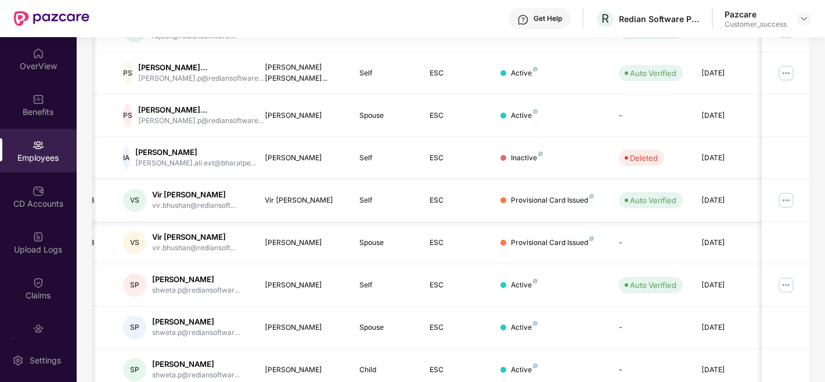
scroll to position [232, 0]
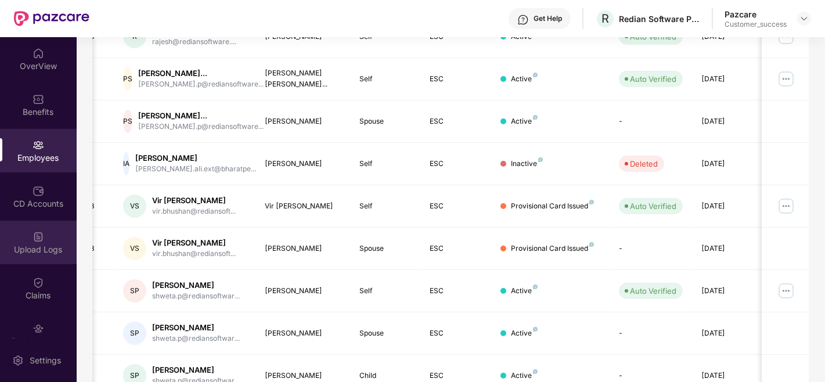
click at [33, 235] on img at bounding box center [38, 237] width 12 height 12
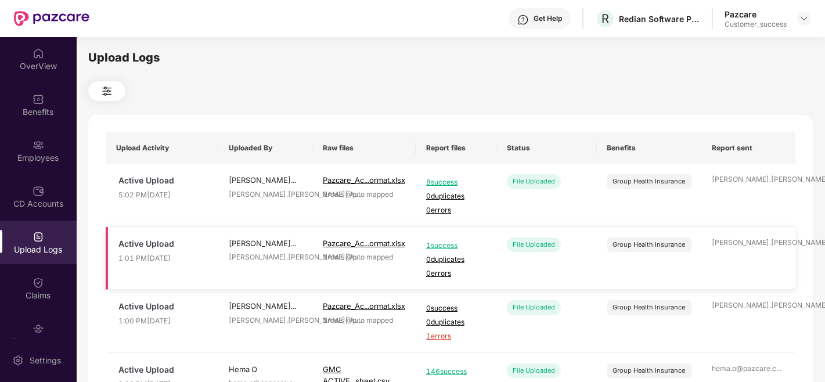
scroll to position [74, 0]
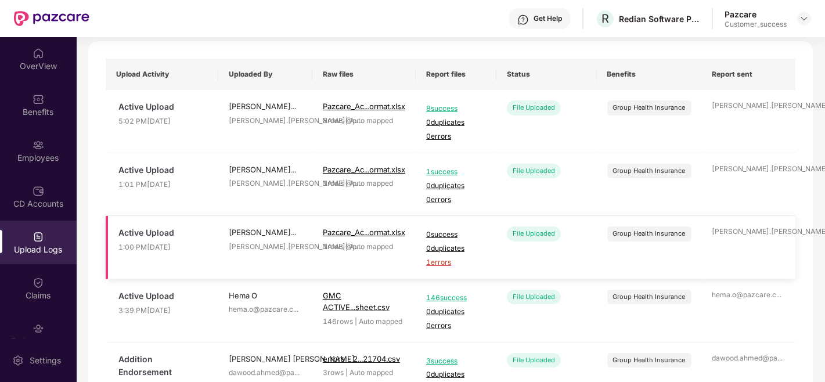
click at [438, 263] on span "1 errors" at bounding box center [456, 262] width 60 height 11
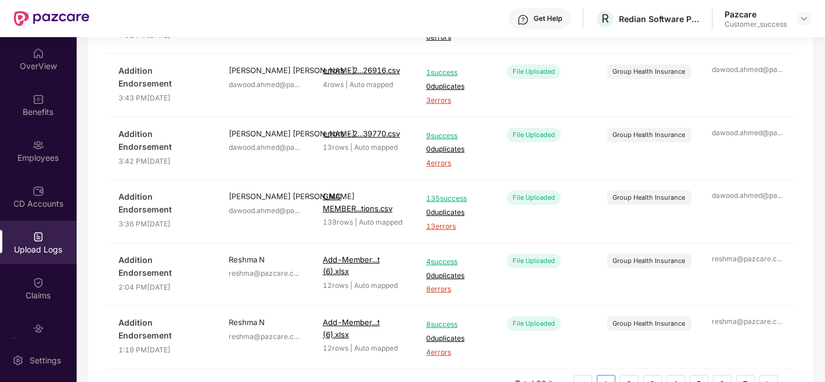
scroll to position [459, 0]
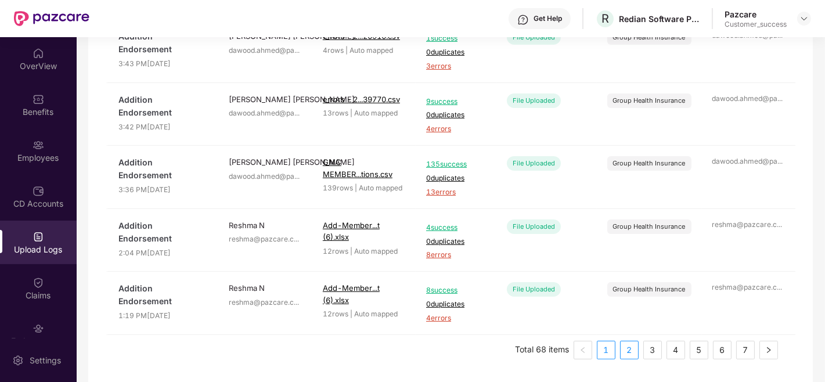
click at [624, 348] on link "2" at bounding box center [628, 349] width 17 height 17
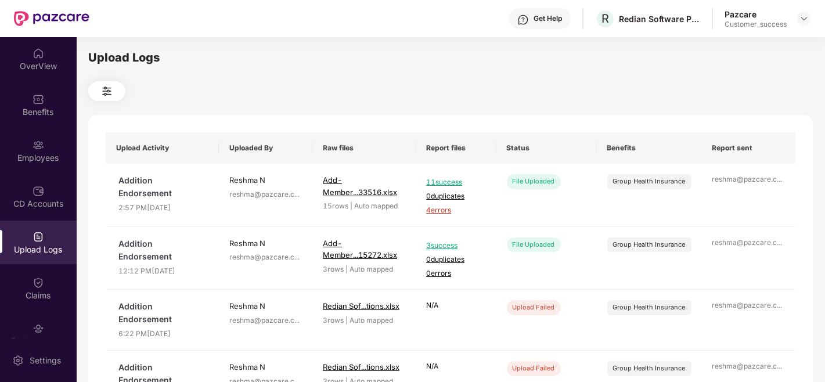
click at [106, 89] on img at bounding box center [107, 91] width 14 height 14
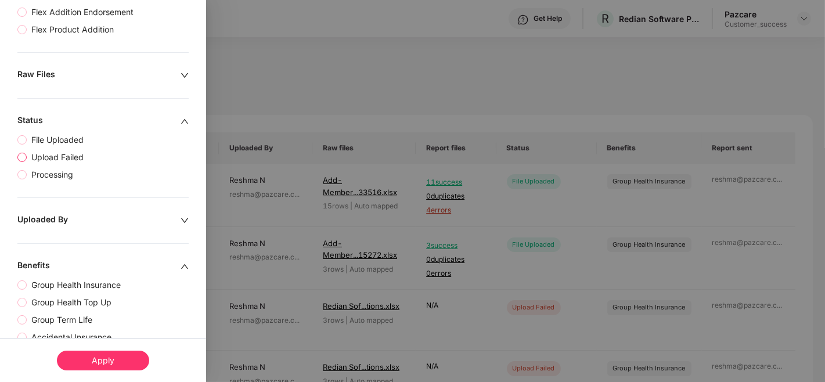
scroll to position [256, 0]
click at [60, 156] on span "Upload Failed" at bounding box center [58, 156] width 62 height 13
click at [96, 357] on div "Apply" at bounding box center [103, 361] width 92 height 20
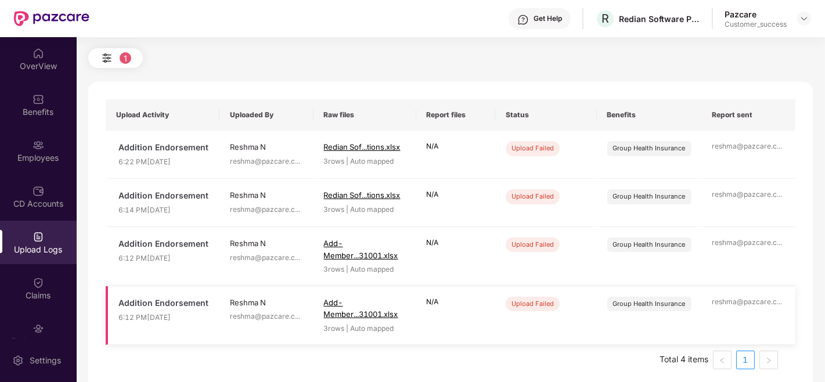
scroll to position [43, 0]
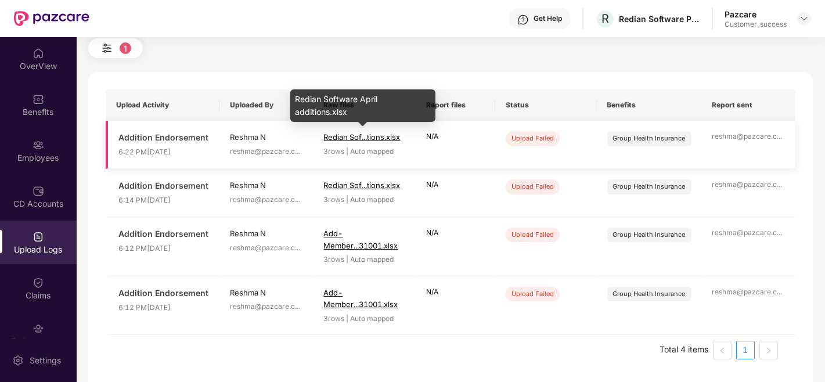
click at [346, 140] on span "Redian Sof...tions.xlsx" at bounding box center [362, 136] width 77 height 9
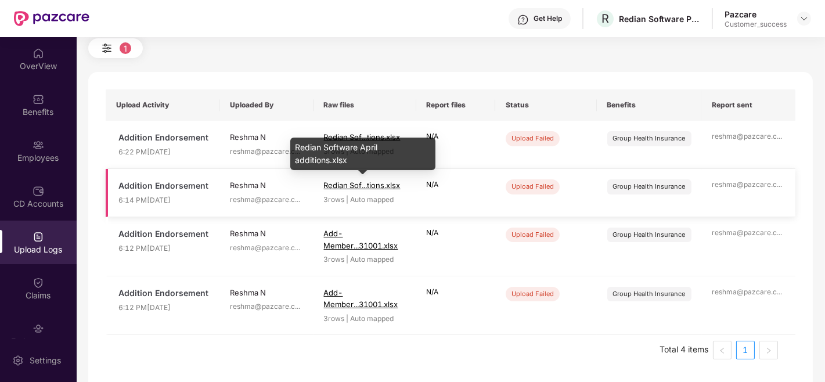
click at [366, 182] on span "Redian Sof...tions.xlsx" at bounding box center [362, 184] width 77 height 9
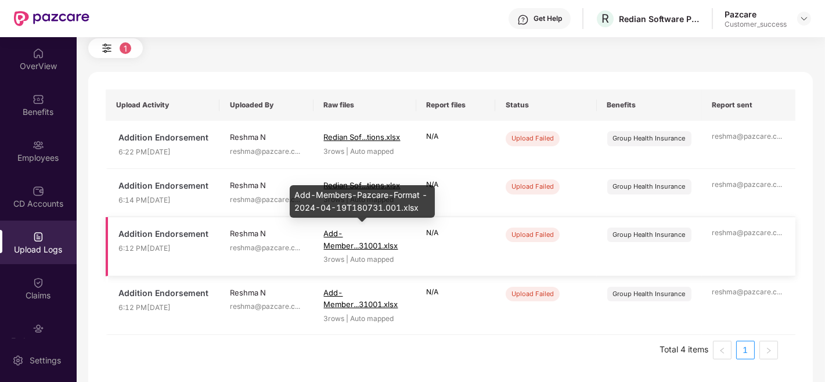
click at [379, 241] on span "Add-Member...31001.xlsx" at bounding box center [361, 239] width 74 height 21
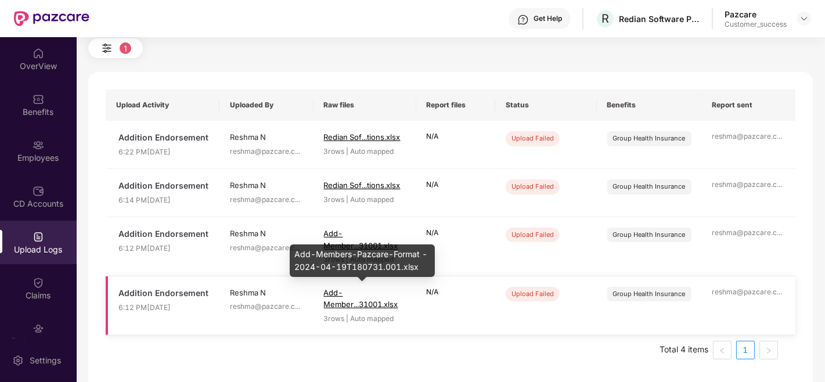
click at [345, 304] on span "Add-Member...31001.xlsx" at bounding box center [361, 298] width 74 height 21
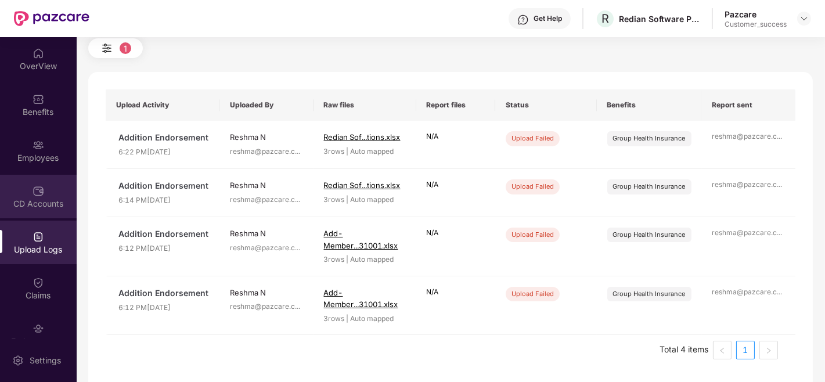
click at [39, 192] on img at bounding box center [38, 191] width 12 height 12
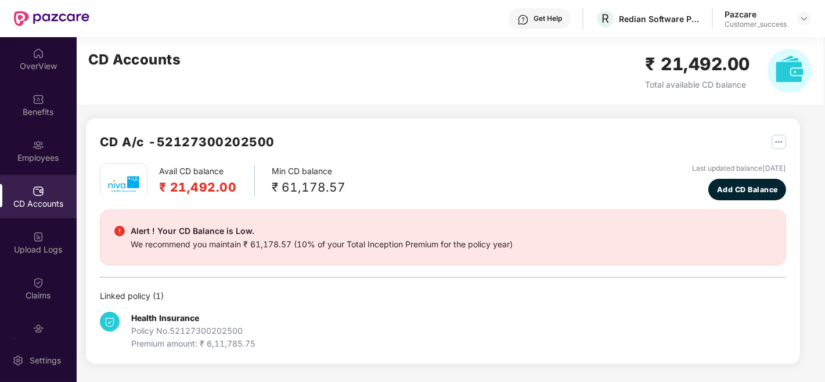
scroll to position [0, 0]
click at [48, 138] on div "Employees" at bounding box center [38, 151] width 77 height 44
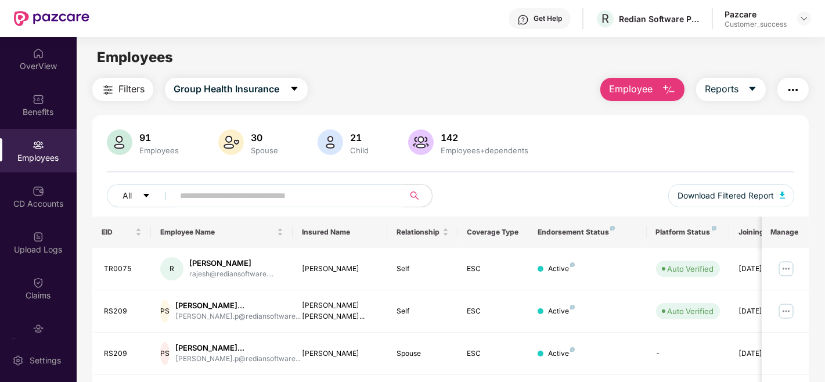
click at [190, 195] on input "text" at bounding box center [284, 195] width 208 height 17
type input "******"
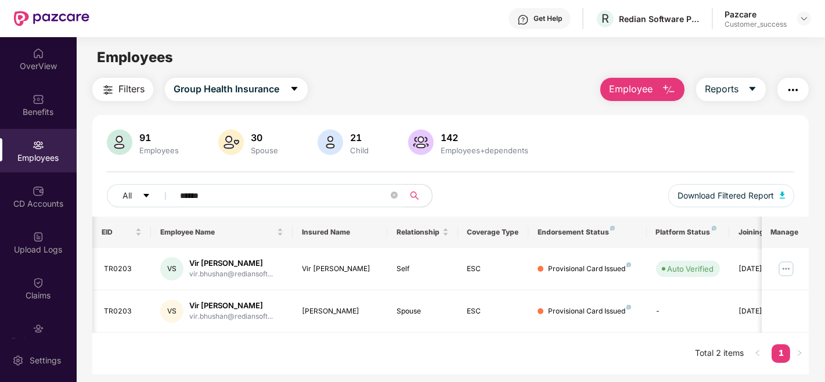
scroll to position [0, 1]
click at [785, 268] on img at bounding box center [786, 268] width 19 height 19
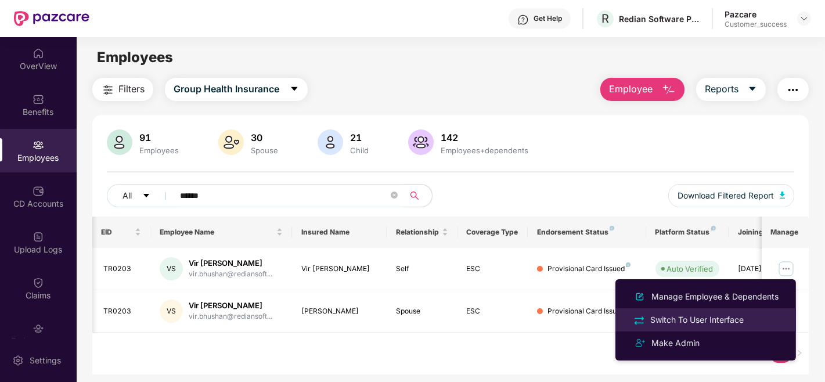
click at [723, 312] on li "Switch To User Interface" at bounding box center [705, 319] width 180 height 23
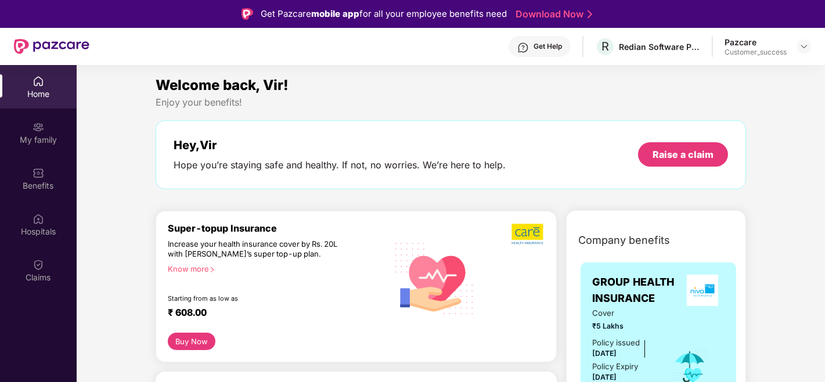
click at [48, 337] on div "Home My family Benefits Hospitals Claims" at bounding box center [38, 256] width 77 height 382
